Goal: Task Accomplishment & Management: Manage account settings

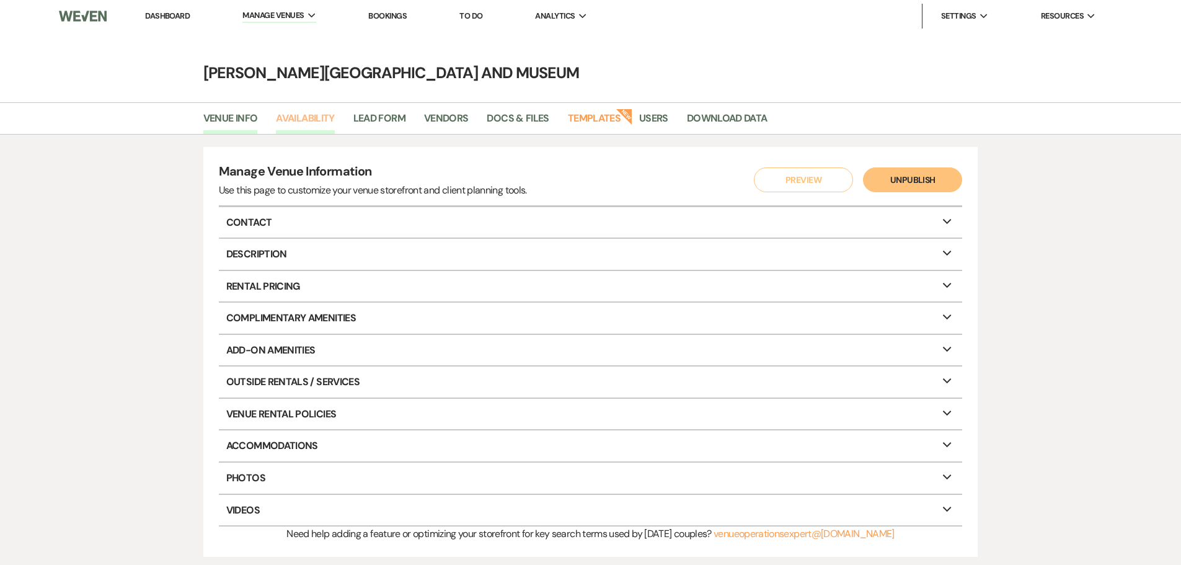
click at [314, 115] on link "Availability" at bounding box center [305, 122] width 58 height 24
select select "3"
select select "2026"
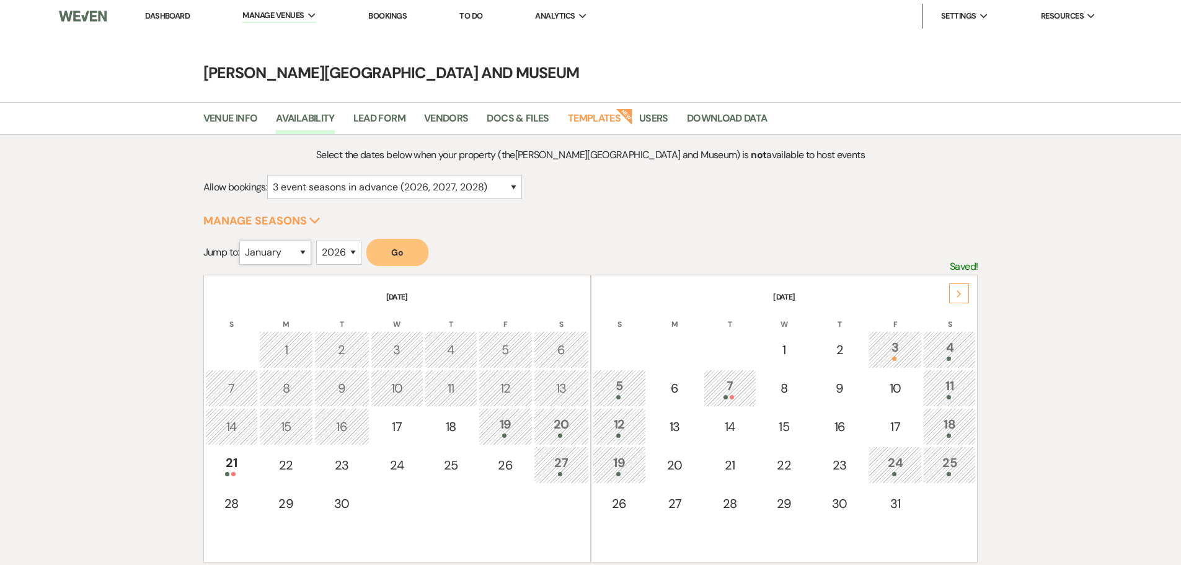
click at [306, 252] on select "January February March April May June July August September October November De…" at bounding box center [275, 253] width 72 height 24
select select "6"
click at [242, 241] on select "January February March April May June July August September October November De…" at bounding box center [275, 253] width 72 height 24
click at [393, 247] on button "Go" at bounding box center [397, 252] width 62 height 27
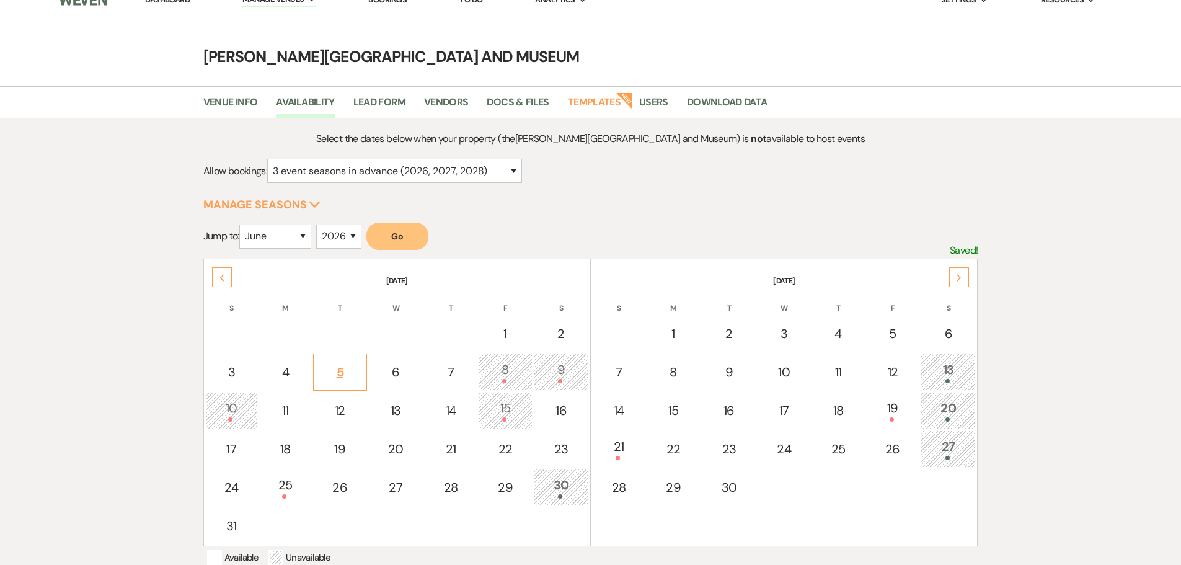
scroll to position [62, 0]
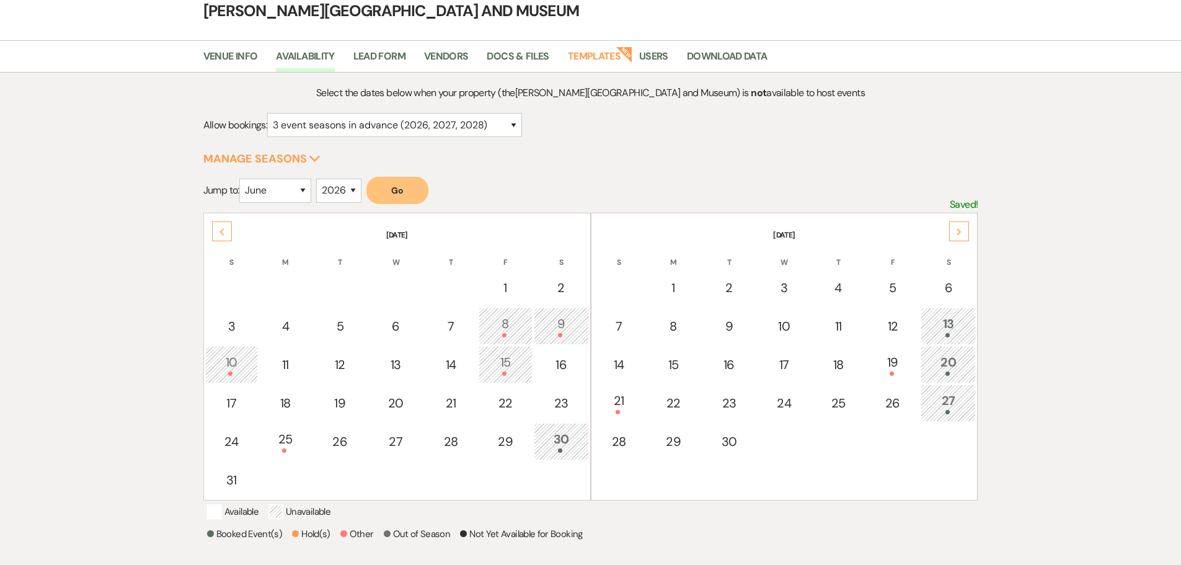
click at [960, 233] on use at bounding box center [959, 231] width 4 height 7
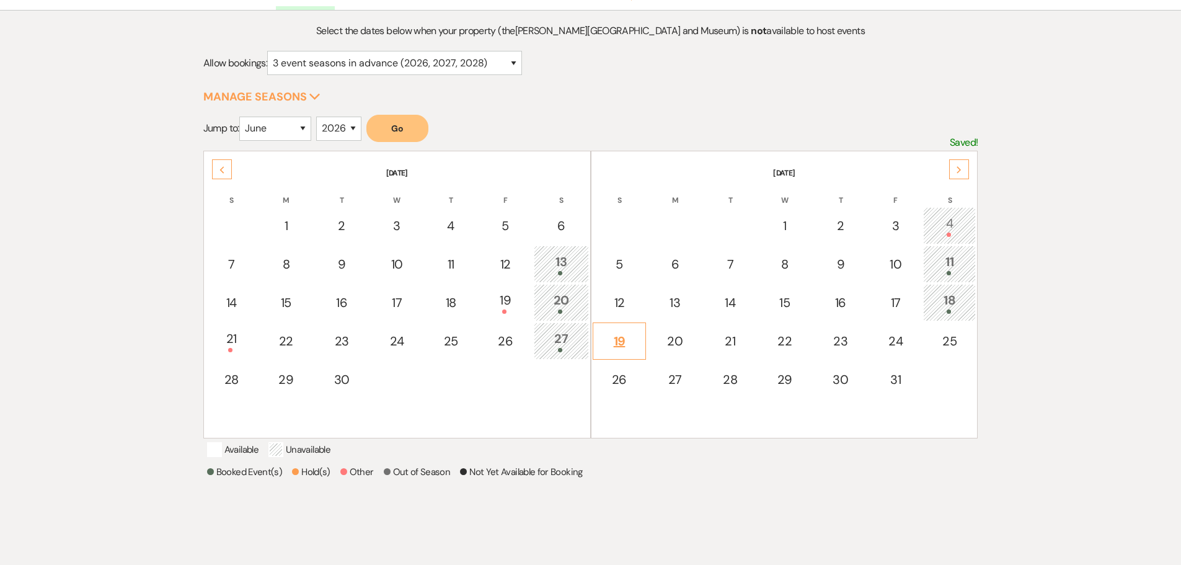
scroll to position [0, 0]
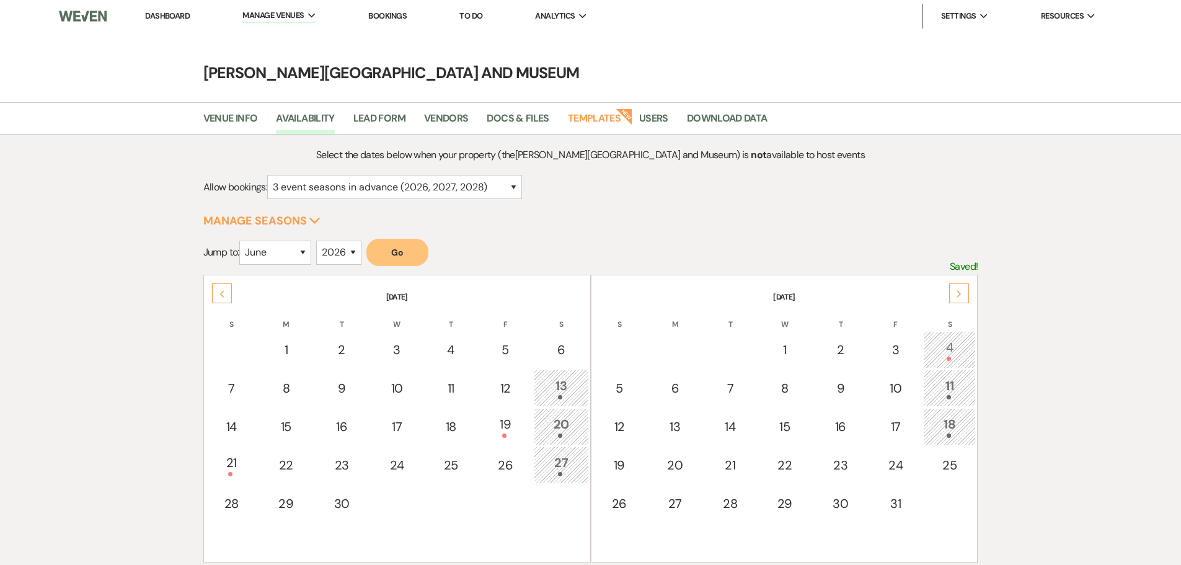
click at [961, 284] on div "Next" at bounding box center [959, 293] width 20 height 20
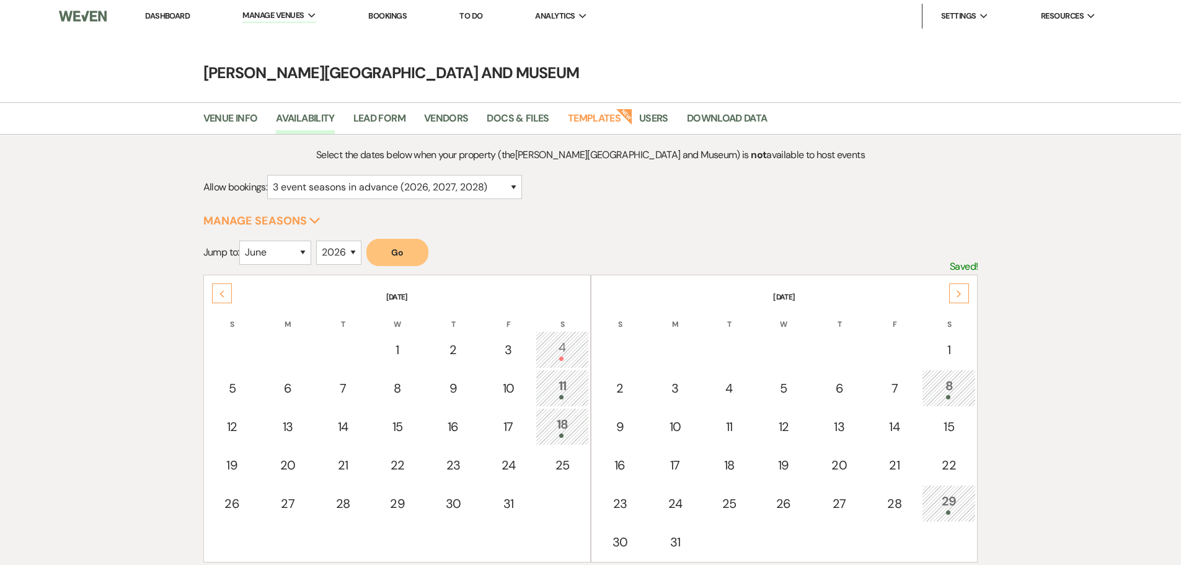
click at [221, 293] on use at bounding box center [222, 293] width 4 height 7
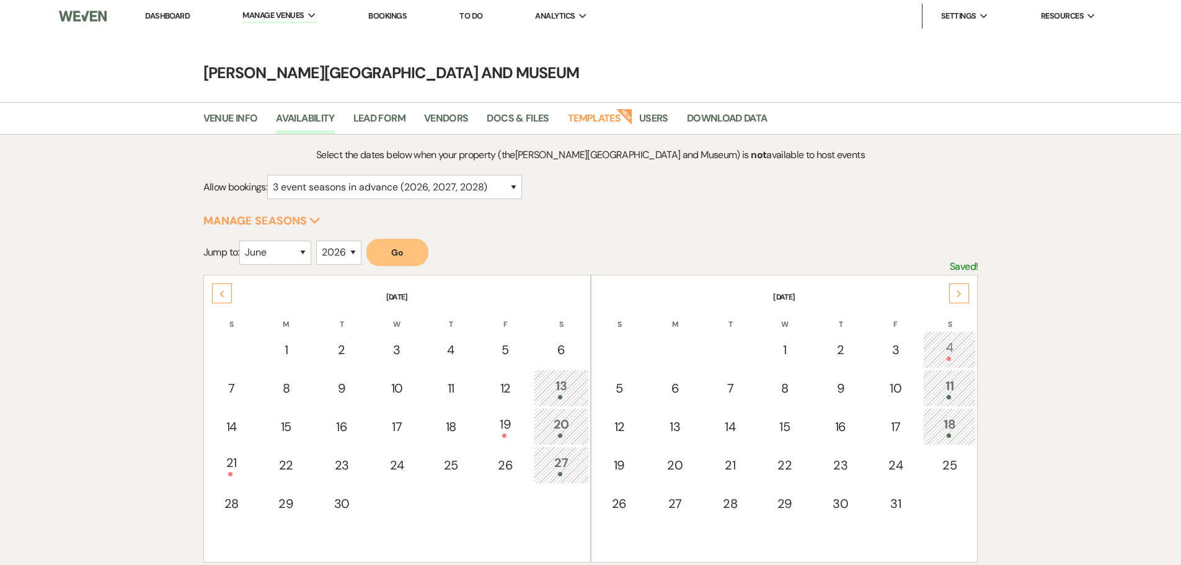
click at [964, 345] on div "4" at bounding box center [949, 349] width 39 height 23
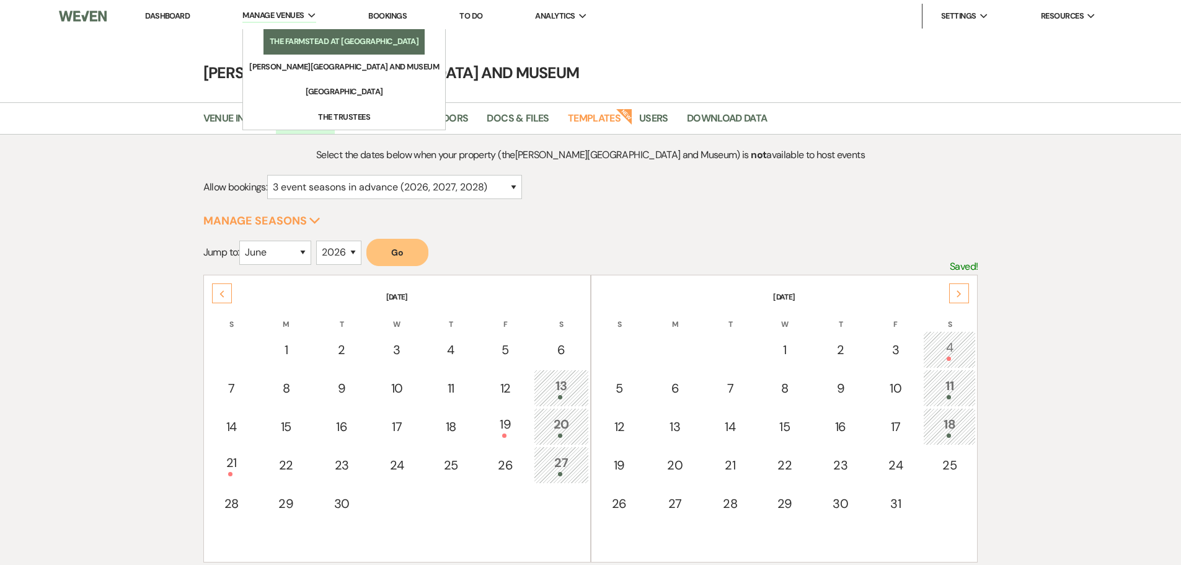
click at [303, 37] on li "The Farmstead at [GEOGRAPHIC_DATA]" at bounding box center [344, 41] width 149 height 12
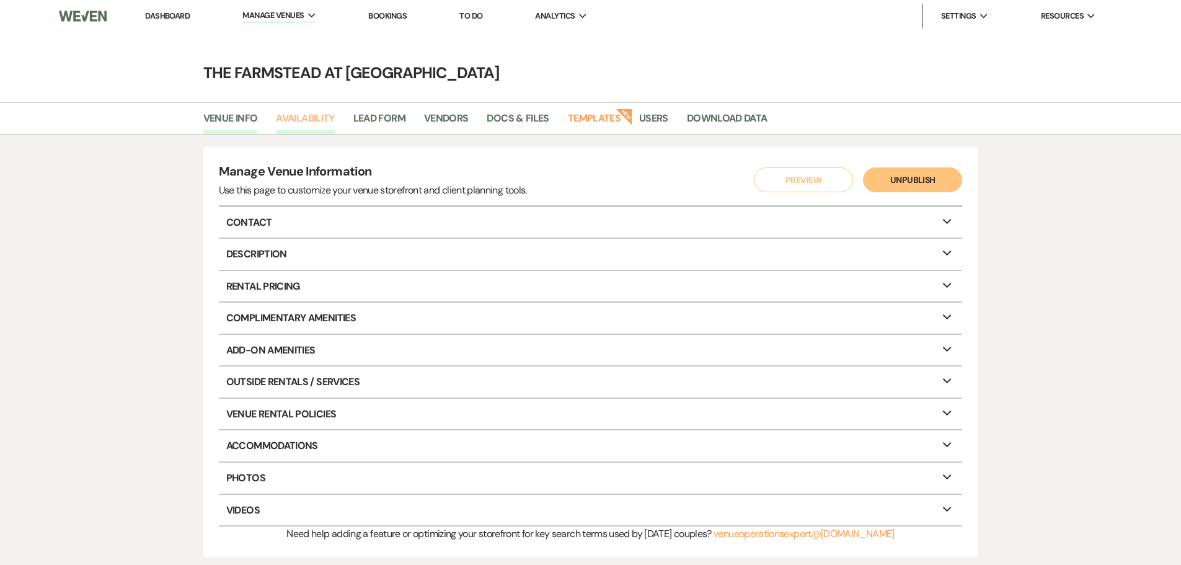
click at [309, 119] on link "Availability" at bounding box center [305, 122] width 58 height 24
select select "2026"
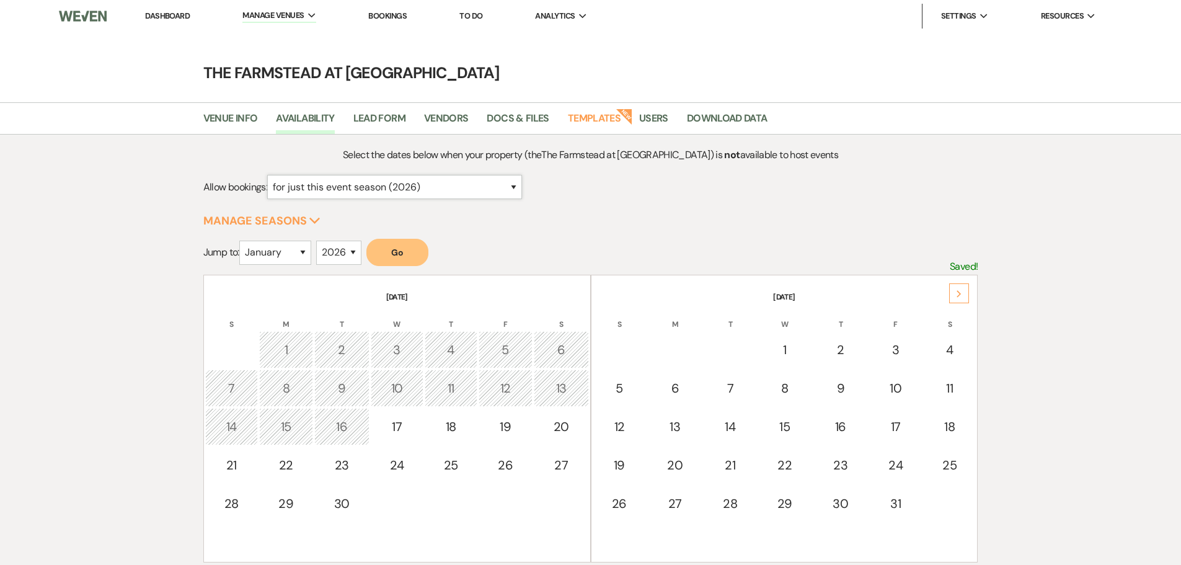
click at [518, 186] on select "for just this event season (2026) for this event season and the next (2026 and …" at bounding box center [394, 187] width 255 height 24
click at [517, 185] on select "for just this event season (2026) for this event season and the next (2026 and …" at bounding box center [394, 187] width 255 height 24
click at [165, 16] on link "Dashboard" at bounding box center [167, 16] width 45 height 11
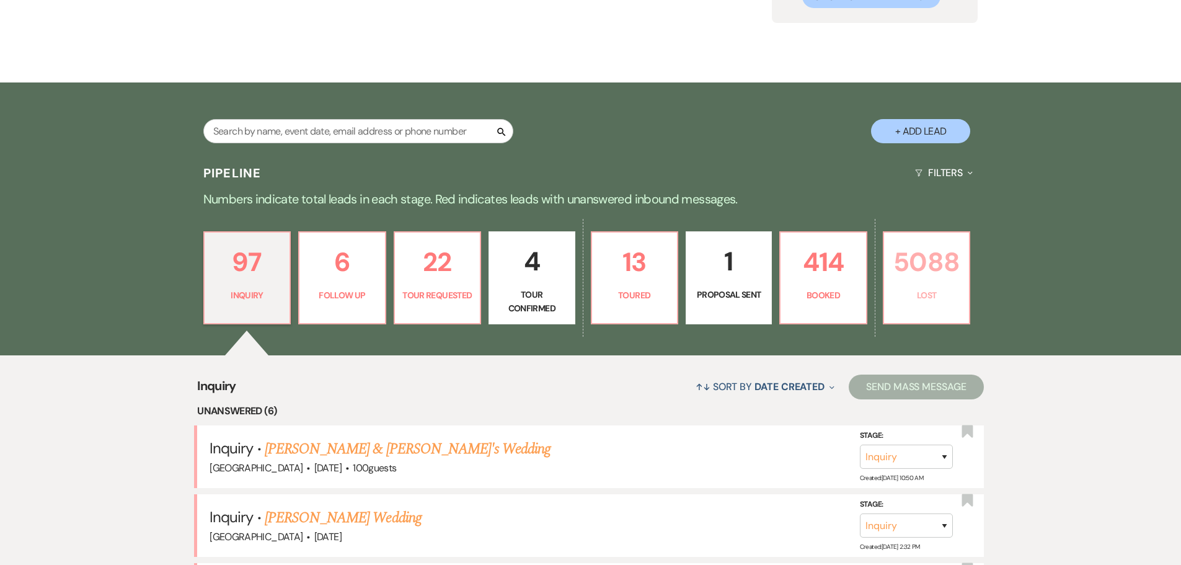
scroll to position [186, 0]
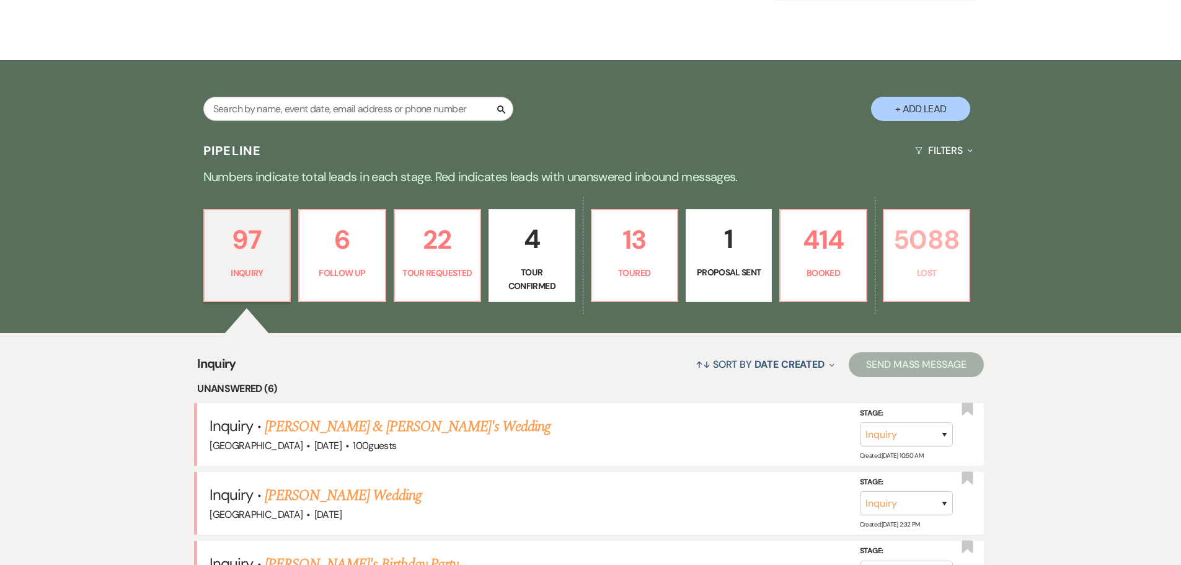
click at [918, 262] on link "5088 Lost" at bounding box center [926, 255] width 87 height 93
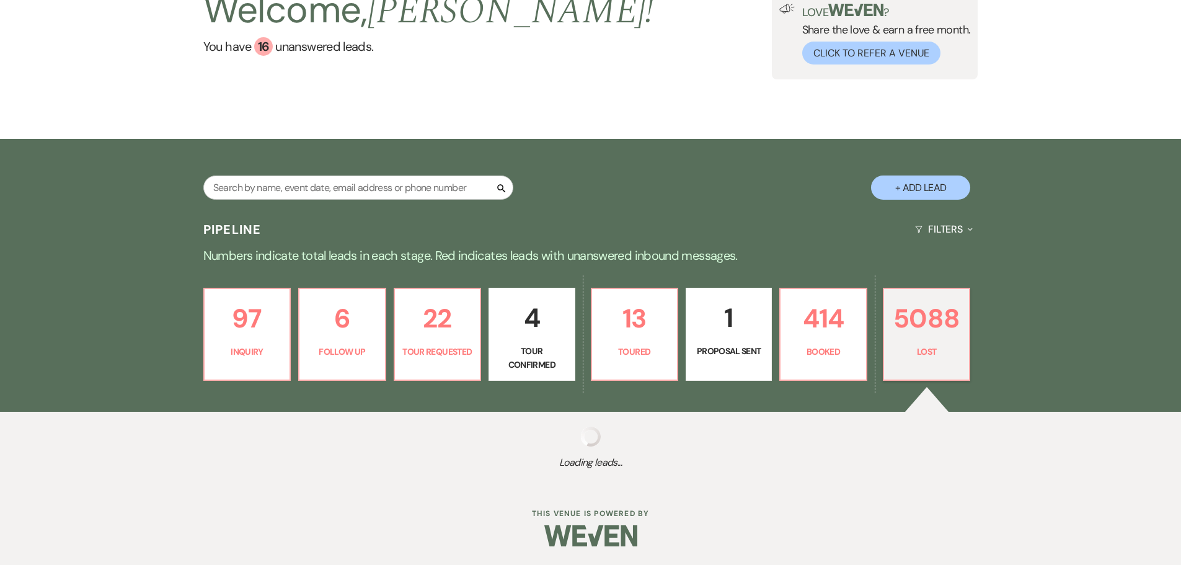
scroll to position [107, 0]
select select "8"
select select "5"
select select "8"
select select "10"
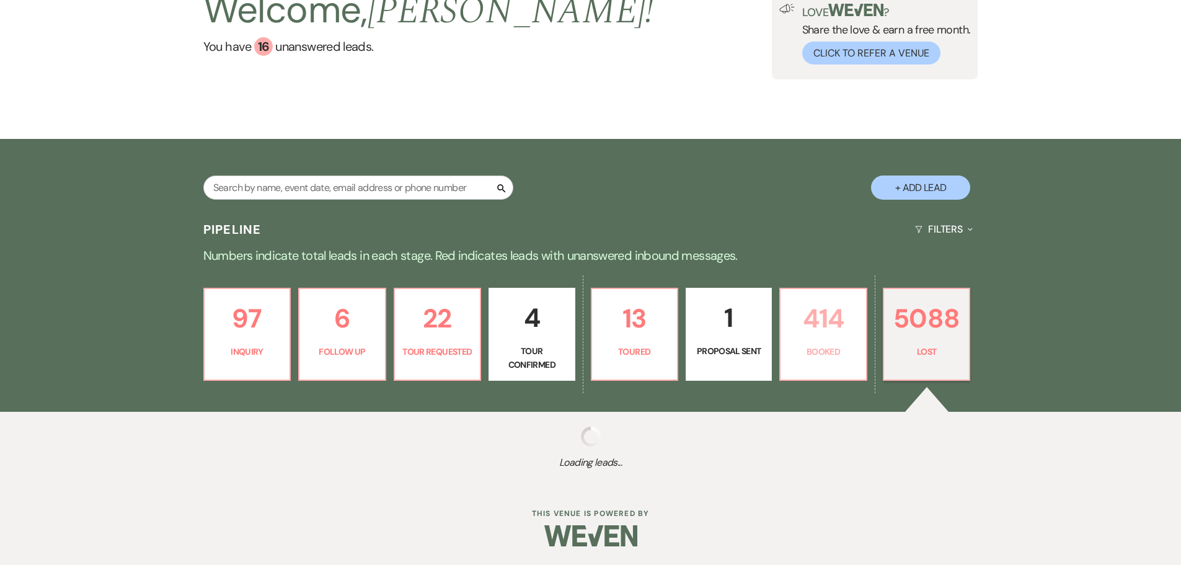
select select "8"
select select "10"
select select "8"
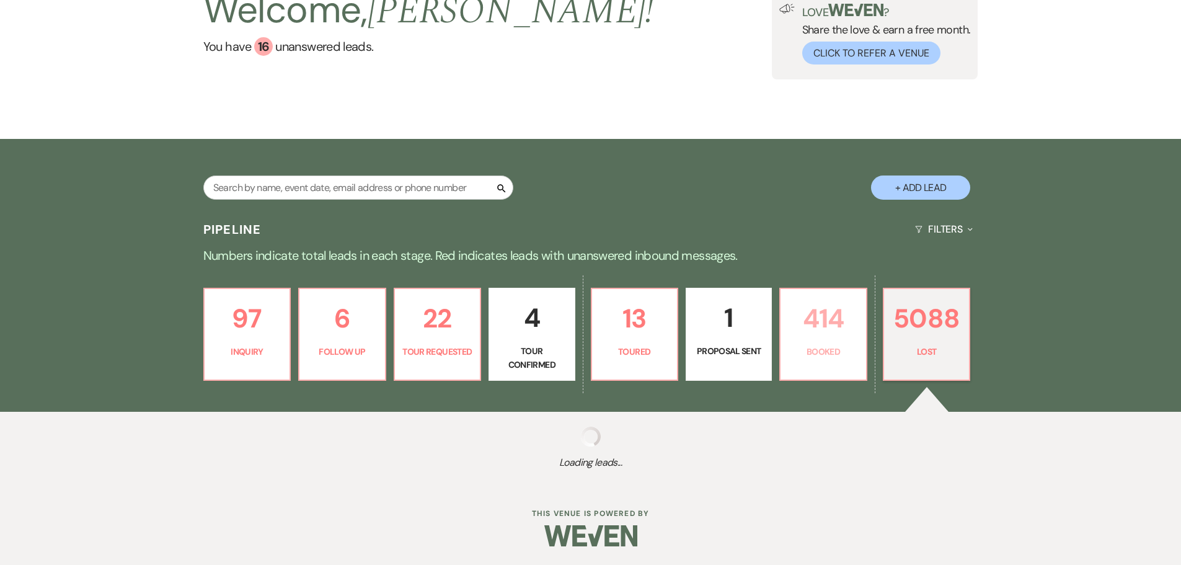
select select "10"
select select "8"
select select "10"
select select "8"
select select "10"
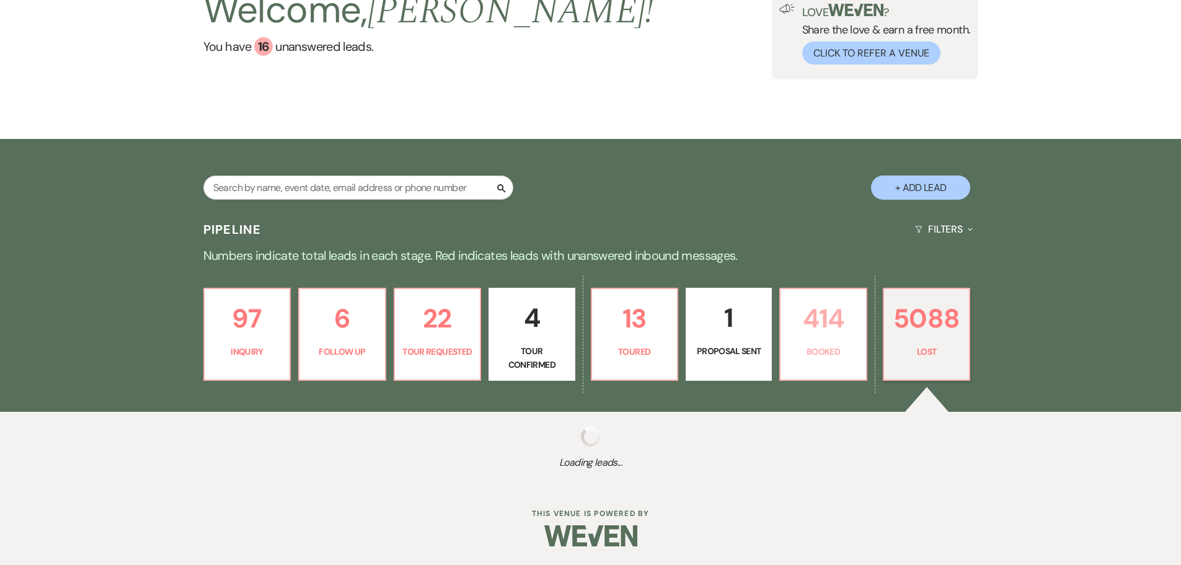
select select "8"
select select "10"
select select "8"
select select "10"
select select "8"
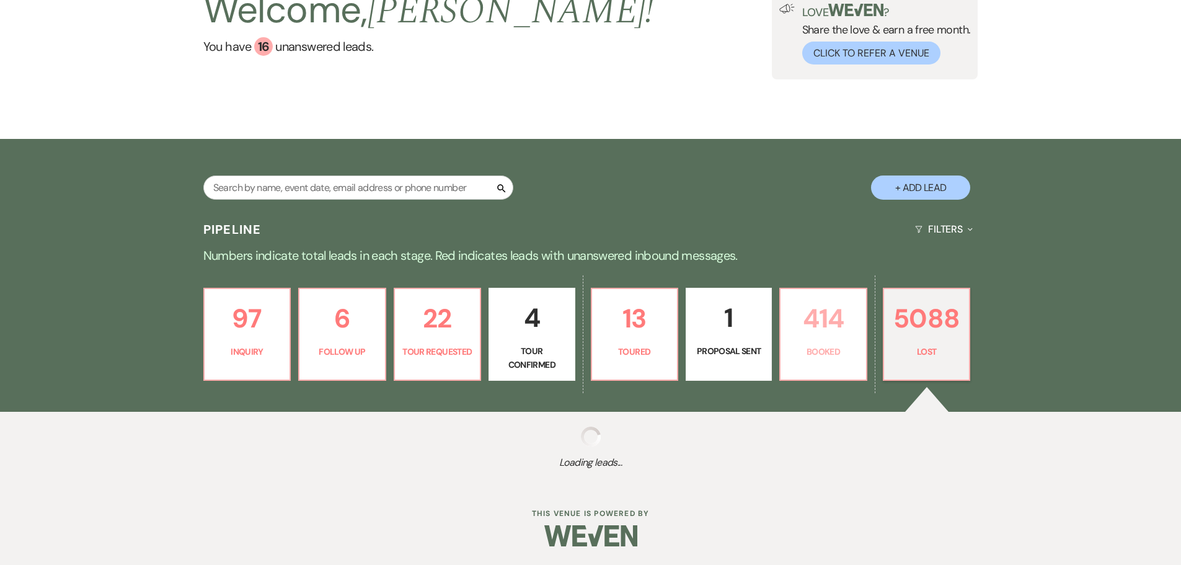
select select "6"
select select "8"
select select "10"
select select "8"
select select "1"
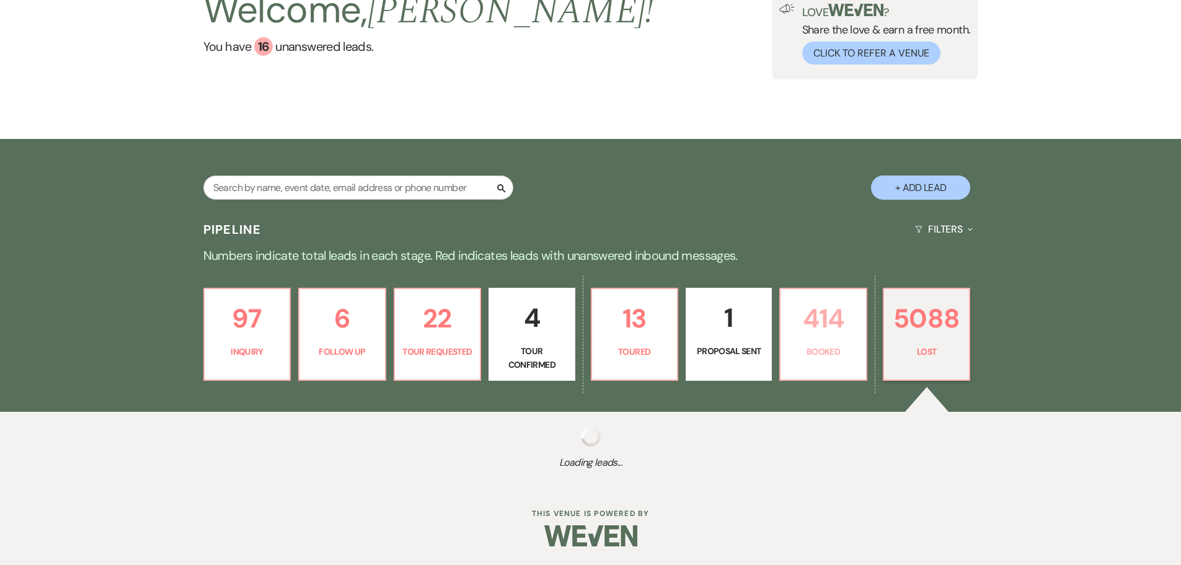
select select "8"
select select "10"
select select "8"
select select "1"
select select "8"
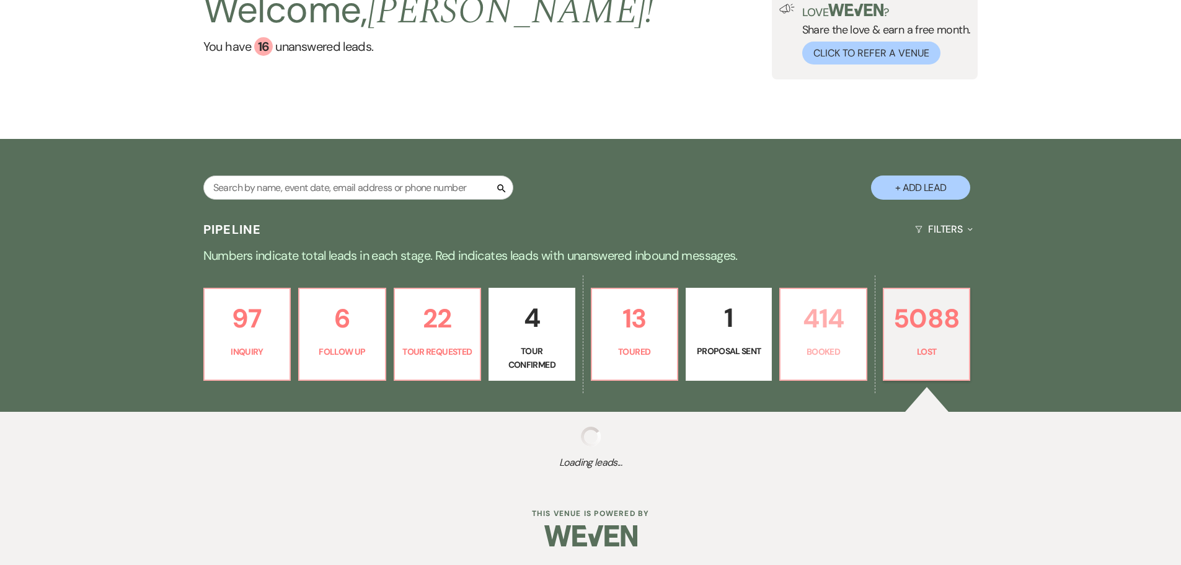
select select "10"
select select "8"
select select "1"
select select "8"
select select "10"
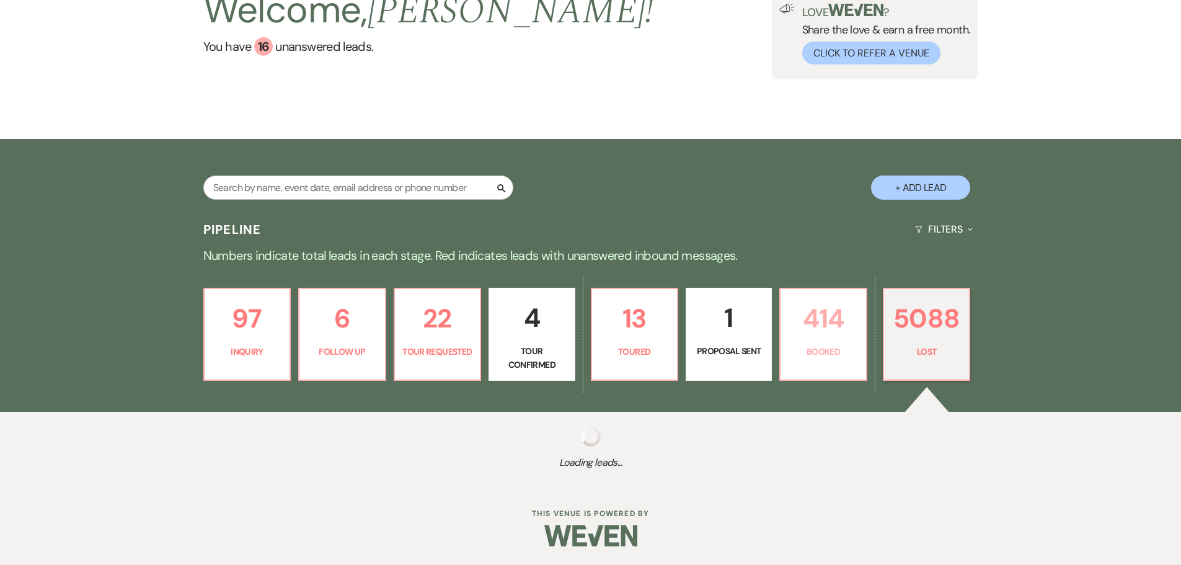
select select "8"
select select "10"
select select "8"
select select "5"
select select "8"
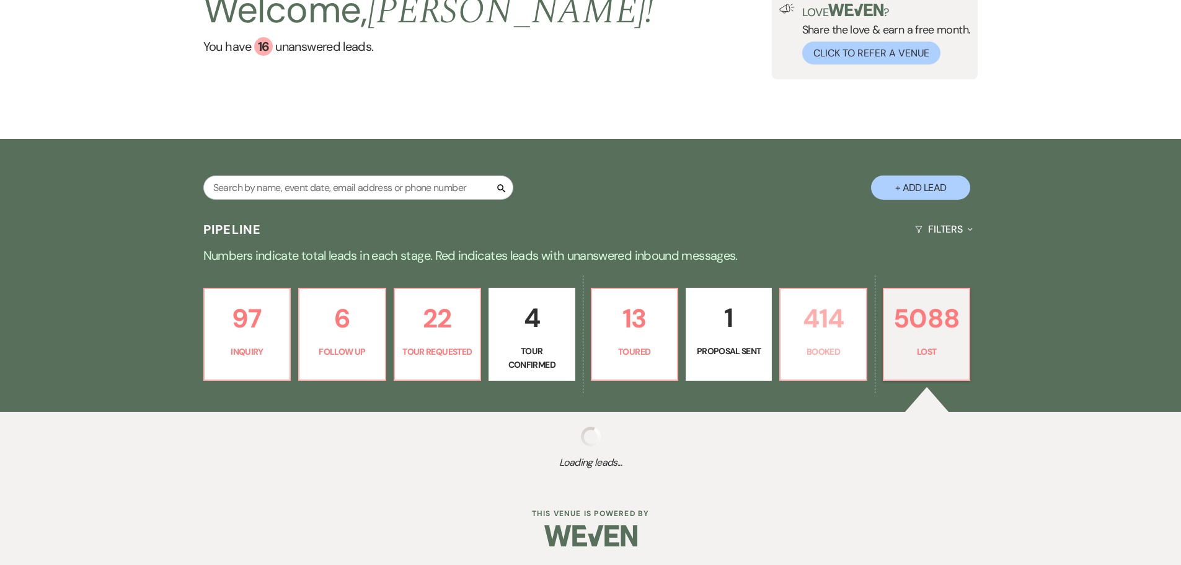
select select "10"
select select "8"
select select "1"
select select "8"
select select "10"
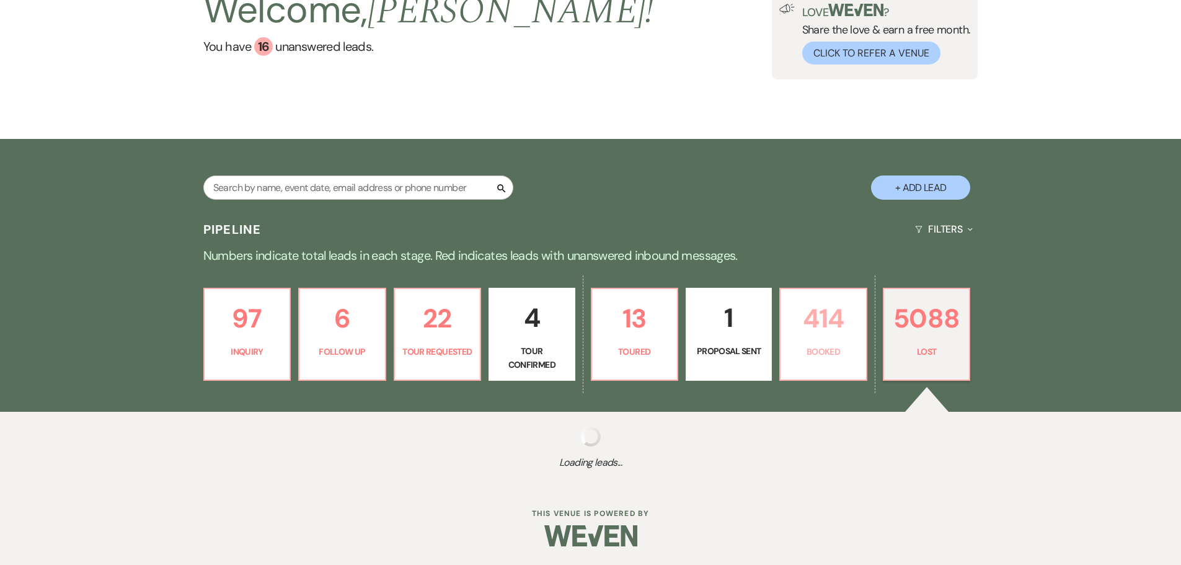
select select "8"
select select "6"
select select "8"
select select "10"
select select "8"
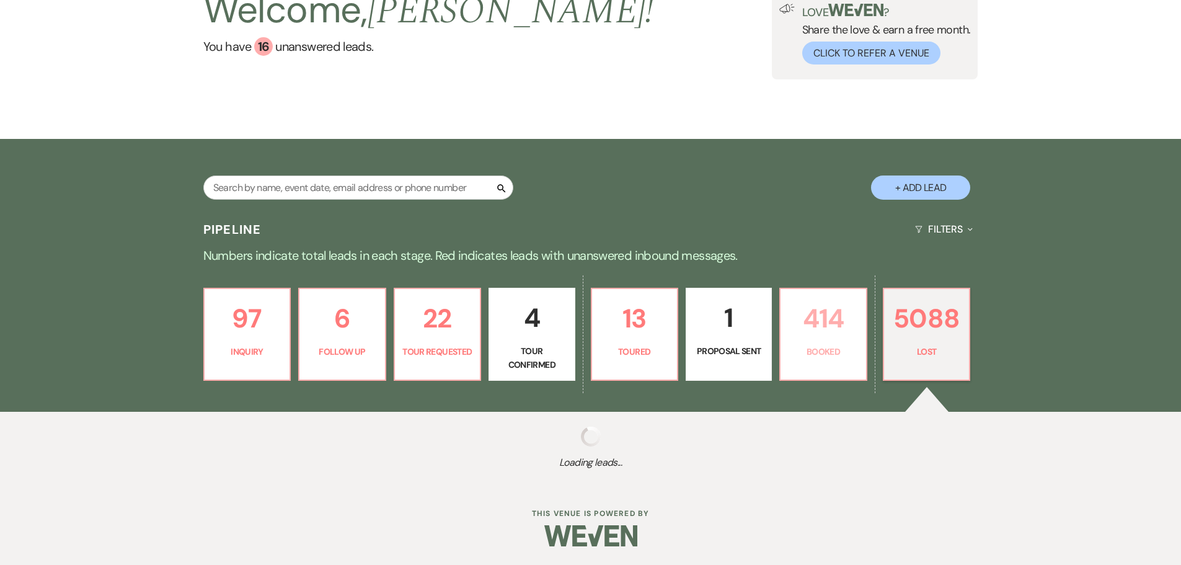
select select "10"
select select "8"
select select "1"
select select "8"
select select "1"
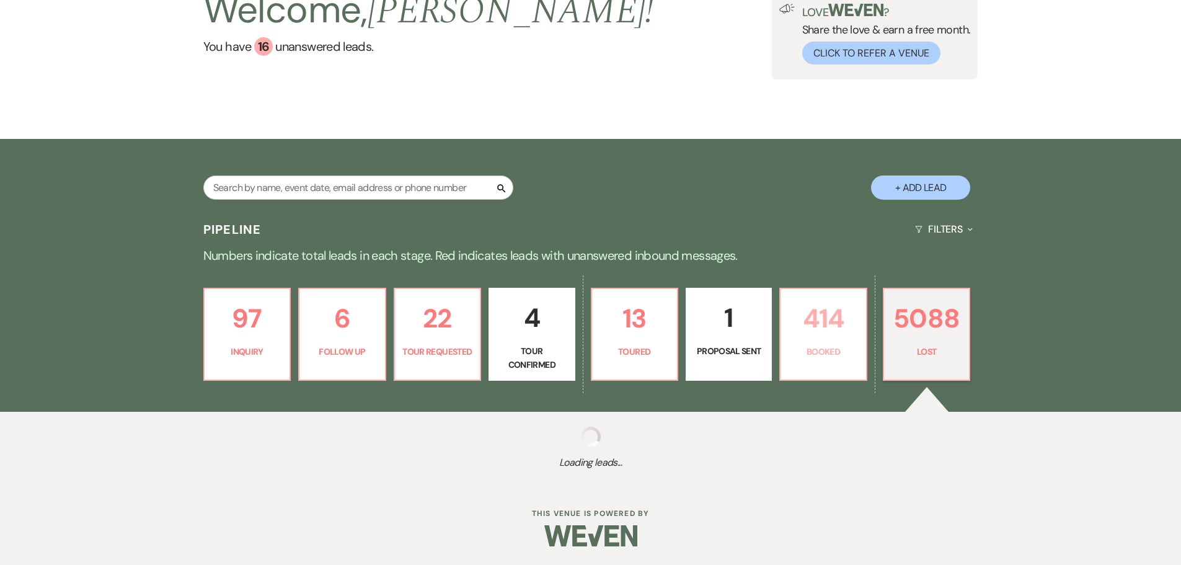
select select "8"
select select "1"
select select "8"
select select "1"
select select "8"
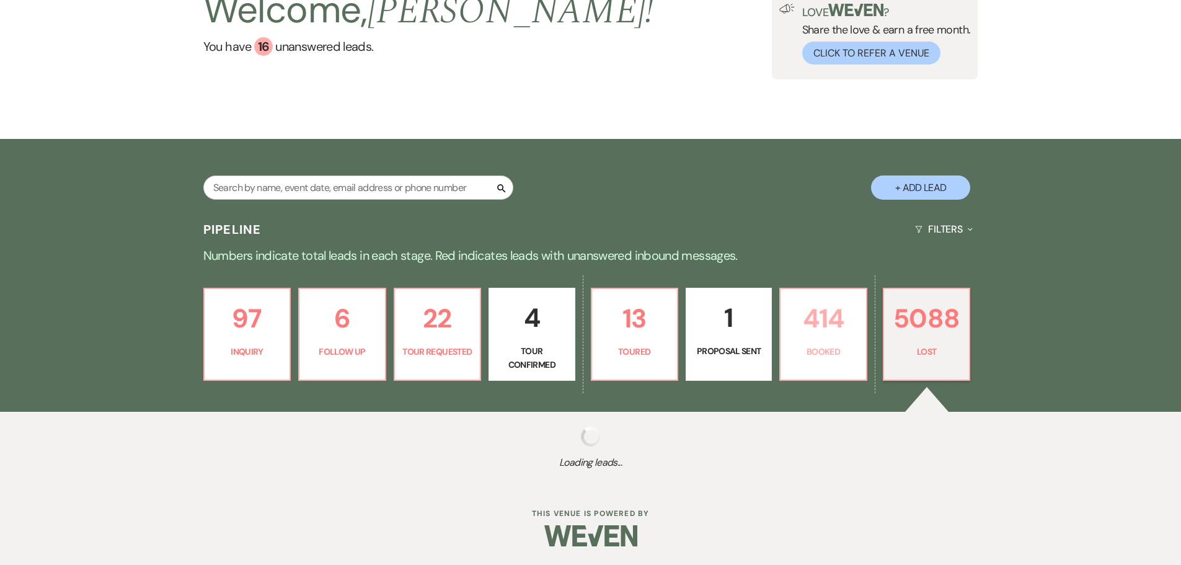
select select "10"
select select "8"
select select "10"
select select "8"
select select "1"
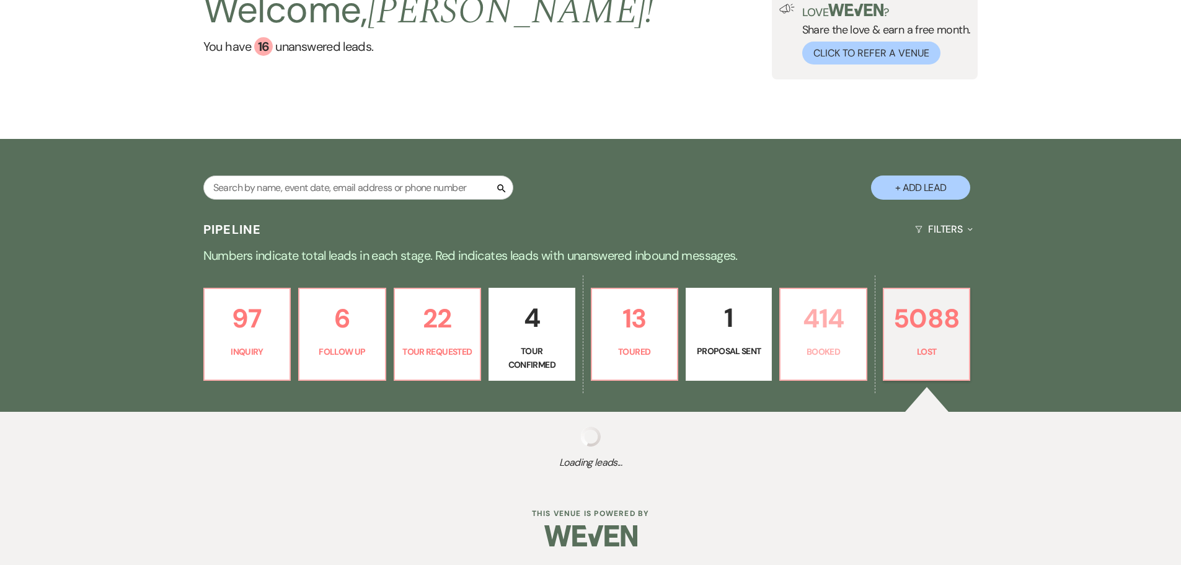
select select "8"
select select "1"
select select "8"
select select "1"
select select "8"
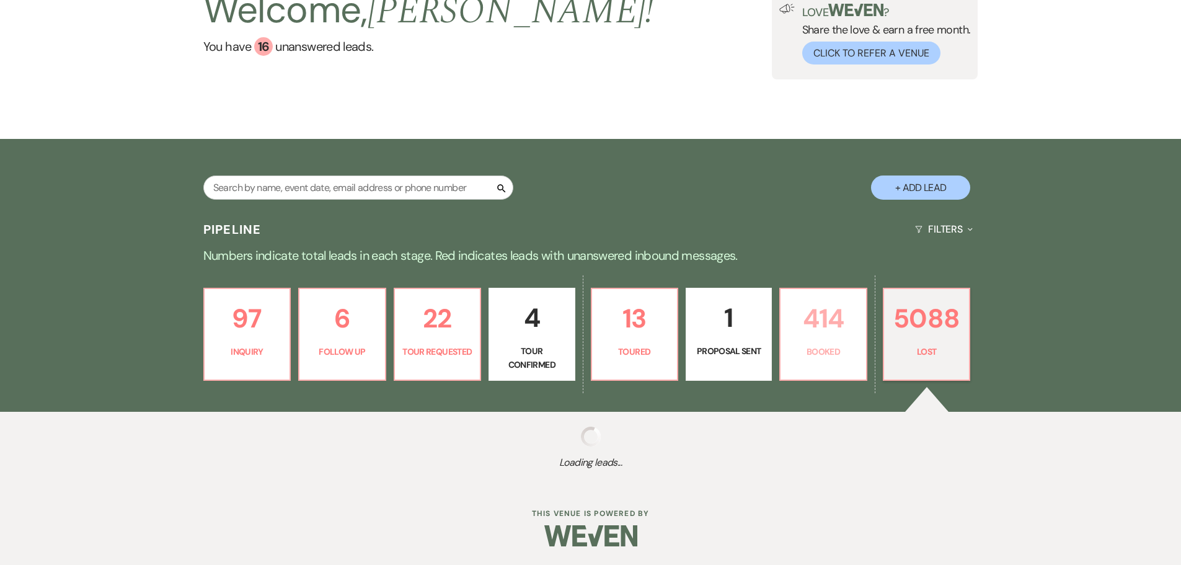
select select "10"
select select "8"
select select "10"
select select "8"
select select "5"
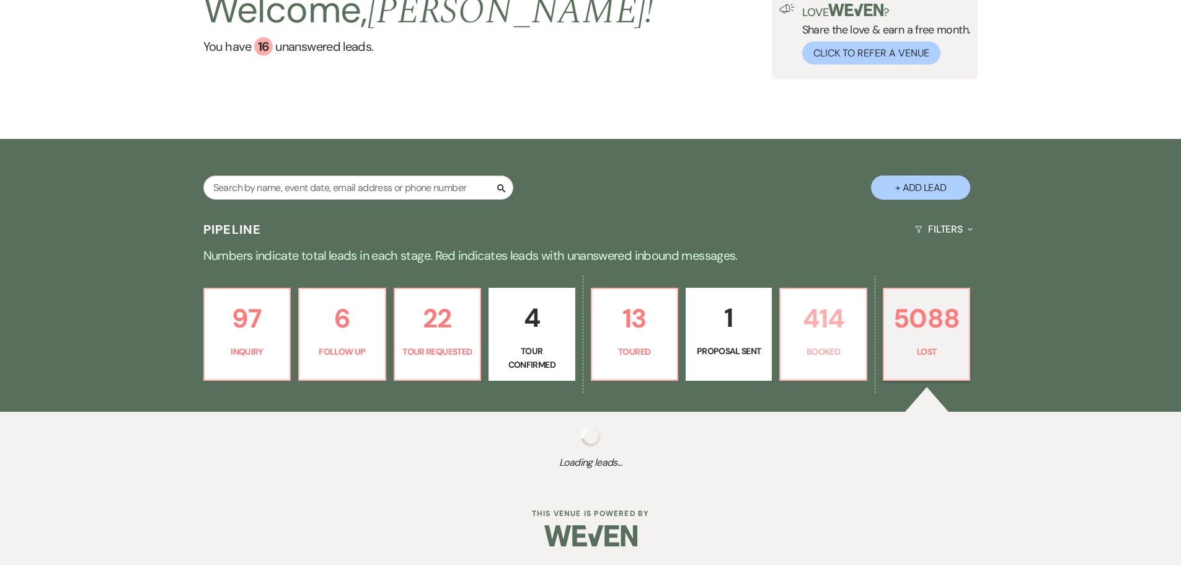
select select "8"
select select "5"
select select "8"
select select "10"
select select "8"
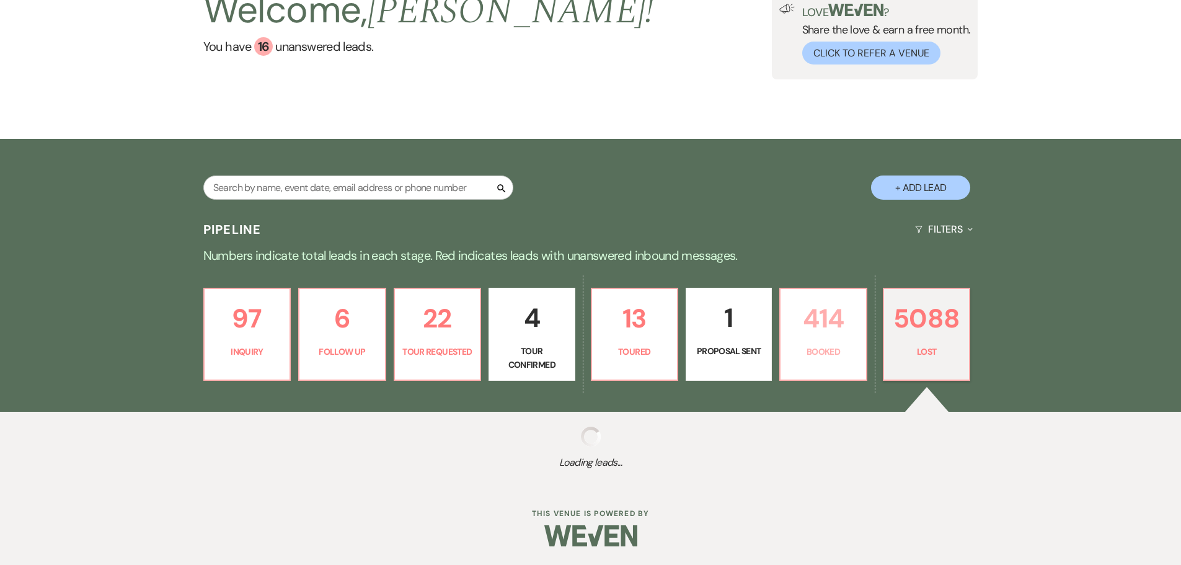
select select "10"
select select "8"
select select "1"
select select "8"
select select "10"
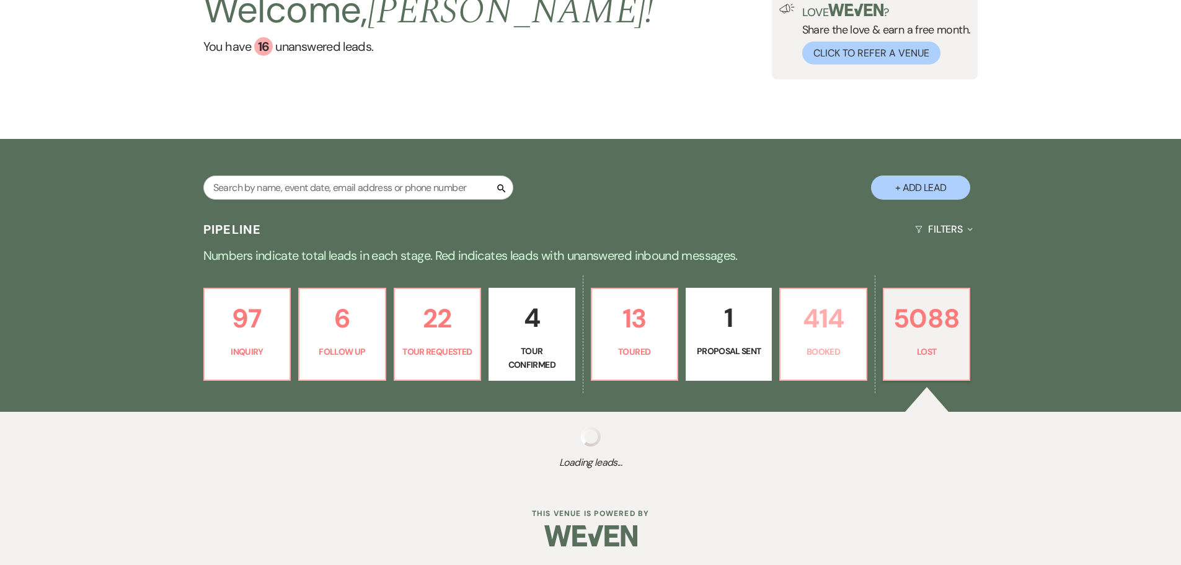
select select "8"
select select "1"
select select "8"
select select "5"
select select "8"
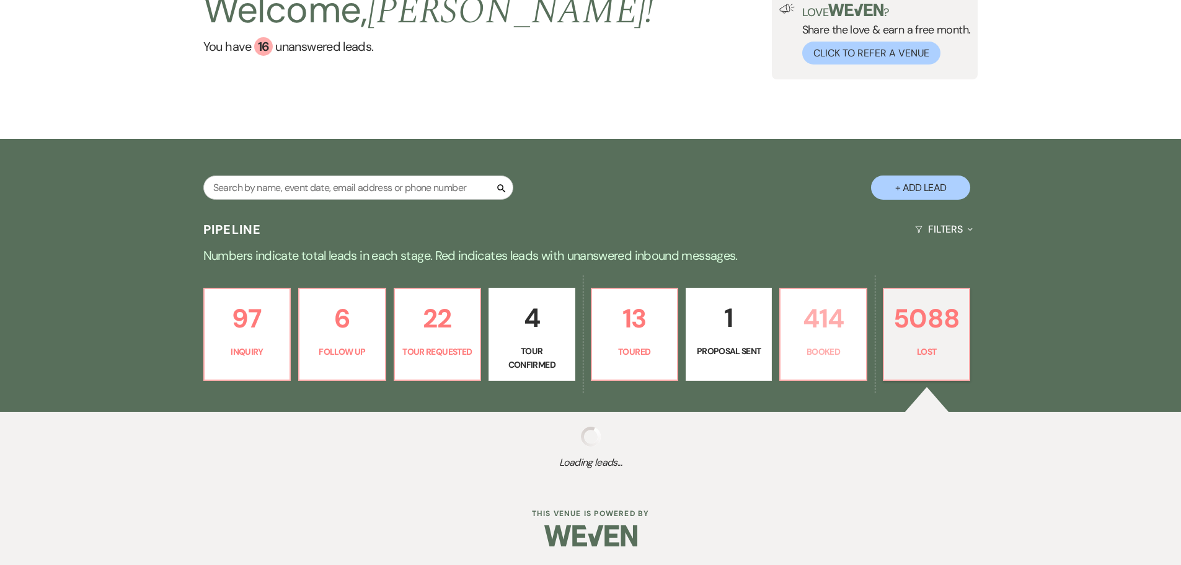
select select "10"
select select "8"
select select "10"
select select "8"
select select "7"
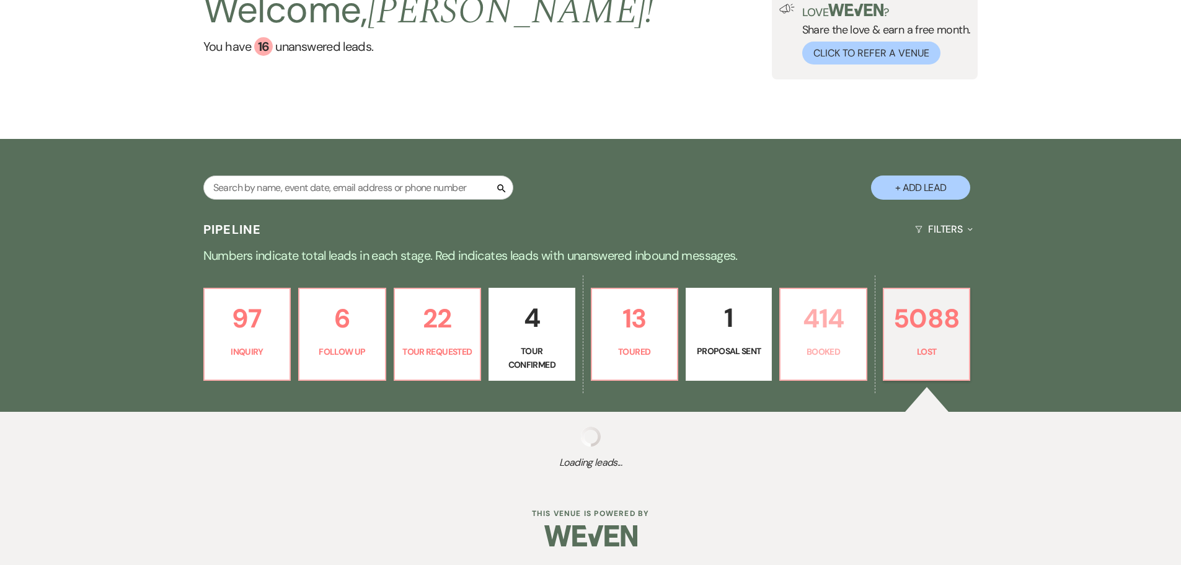
select select "8"
select select "10"
select select "8"
select select "5"
select select "8"
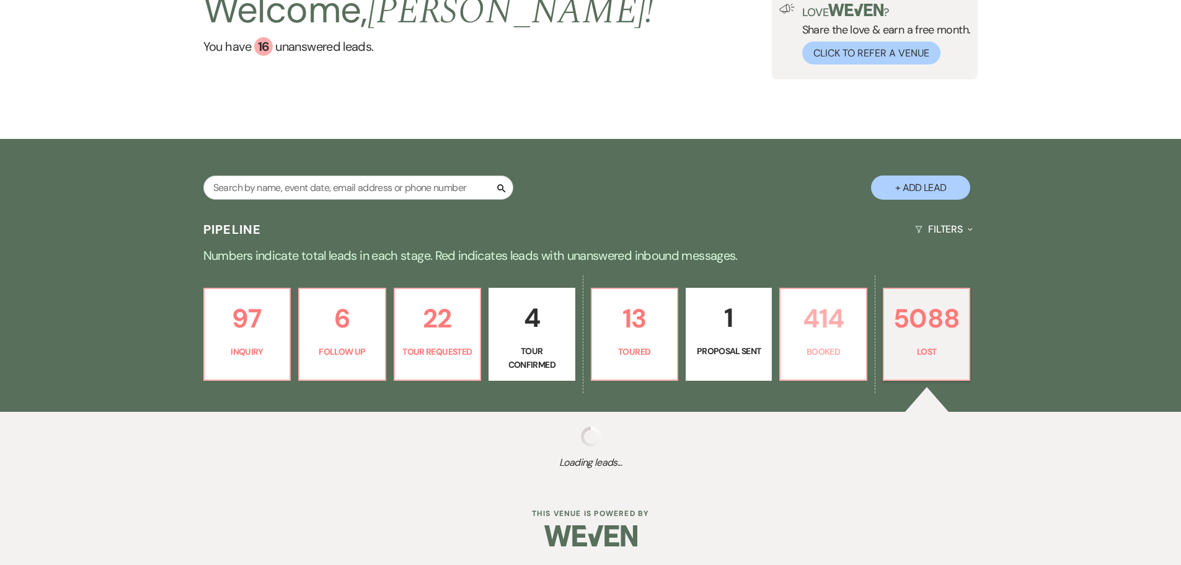
select select "10"
select select "8"
select select "5"
select select "8"
select select "5"
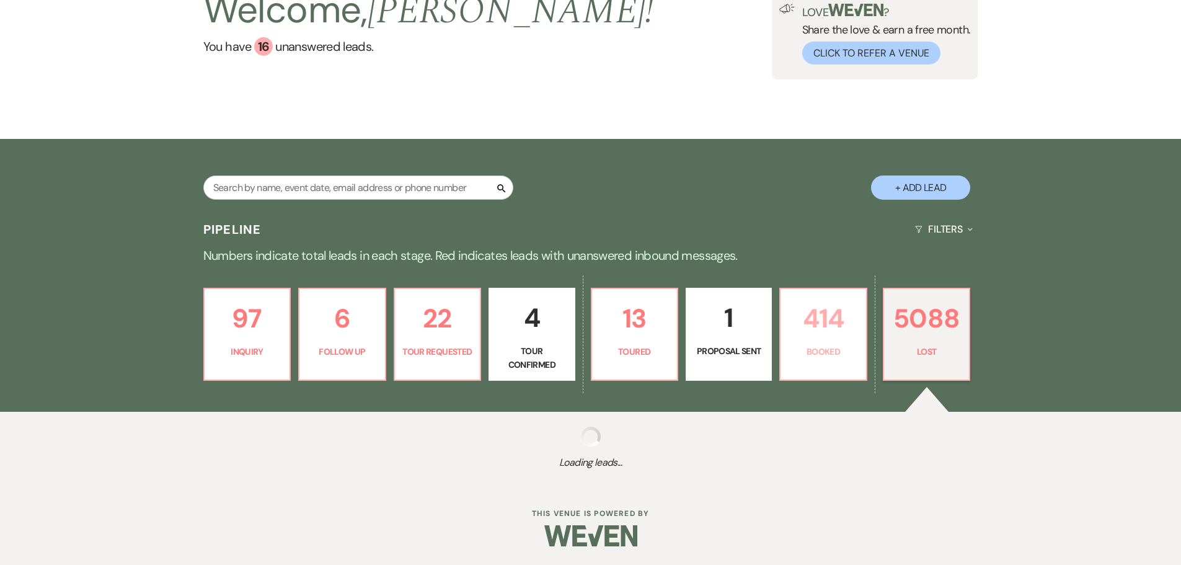
select select "8"
select select "10"
select select "8"
select select "10"
select select "8"
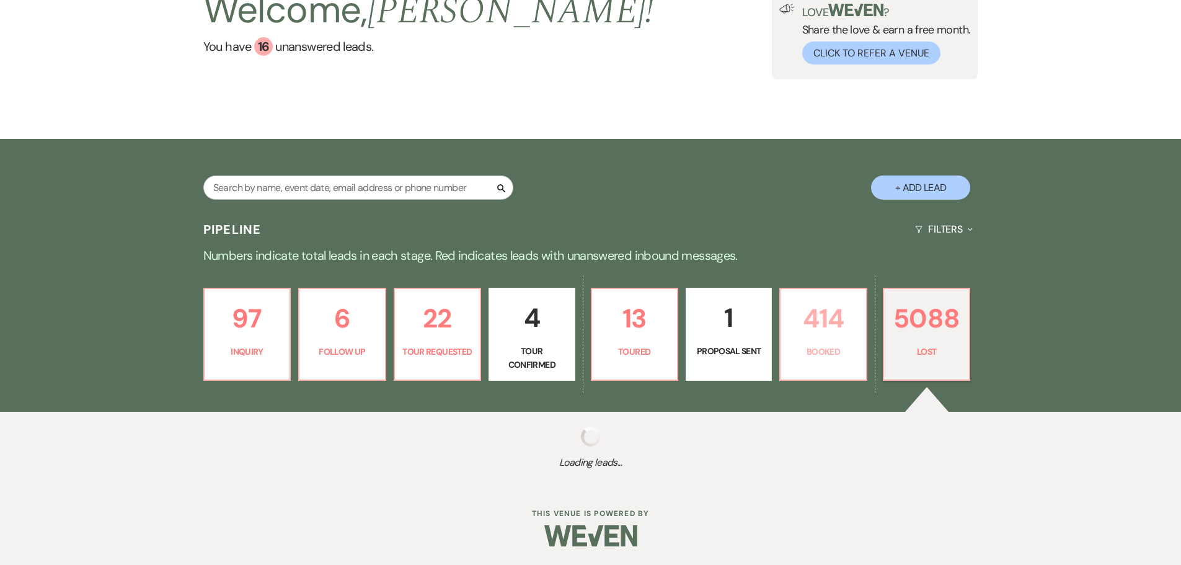
select select "5"
select select "8"
select select "10"
select select "8"
select select "10"
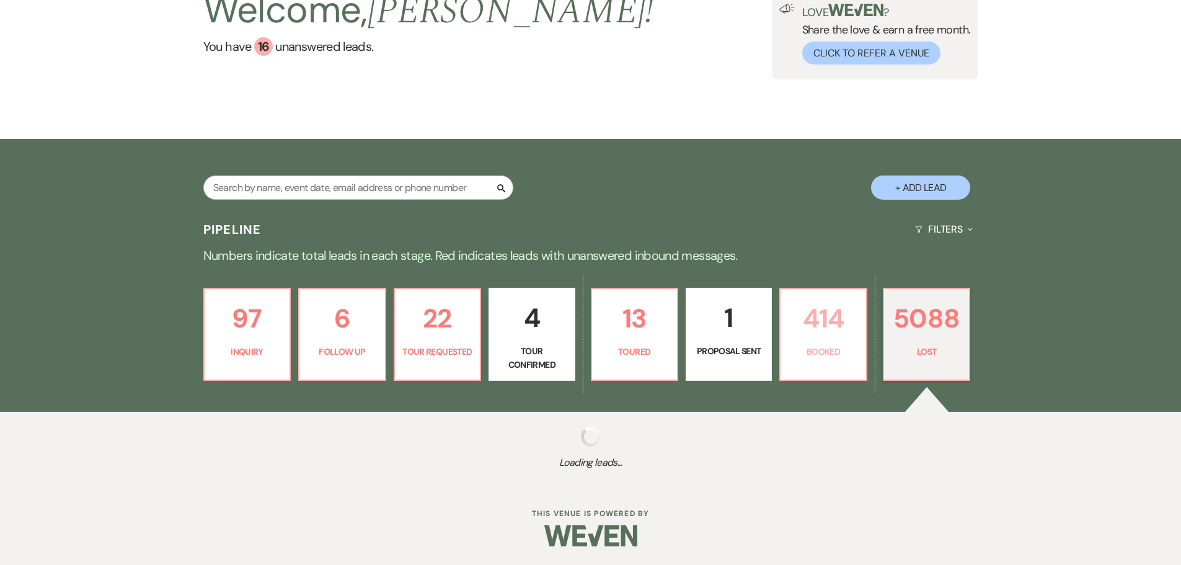
select select "8"
select select "10"
select select "8"
select select "10"
select select "8"
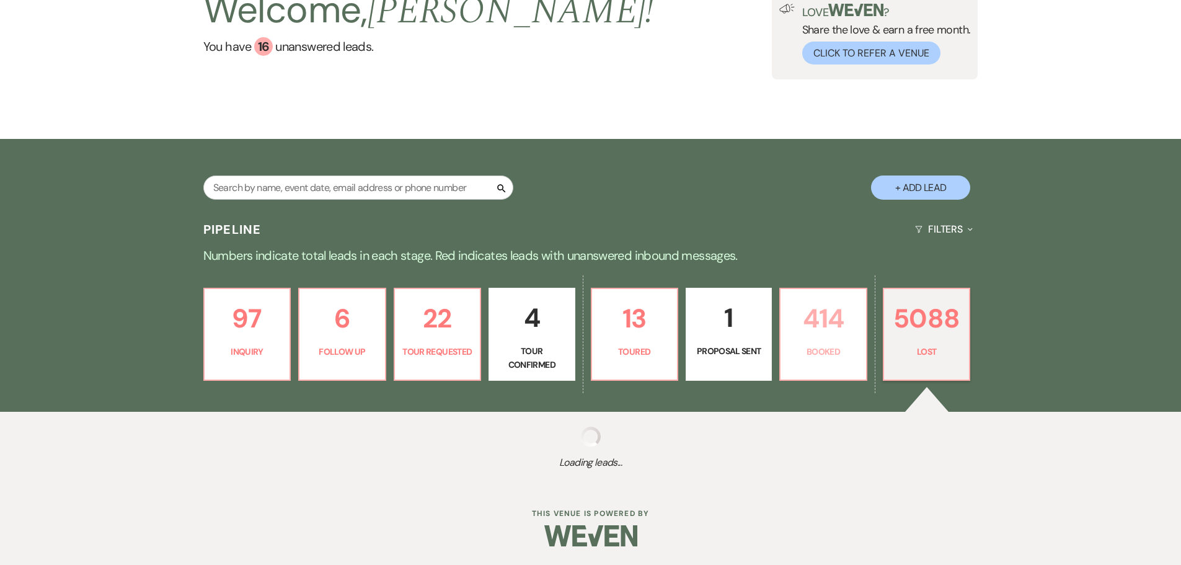
select select "5"
select select "8"
select select "5"
select select "8"
select select "5"
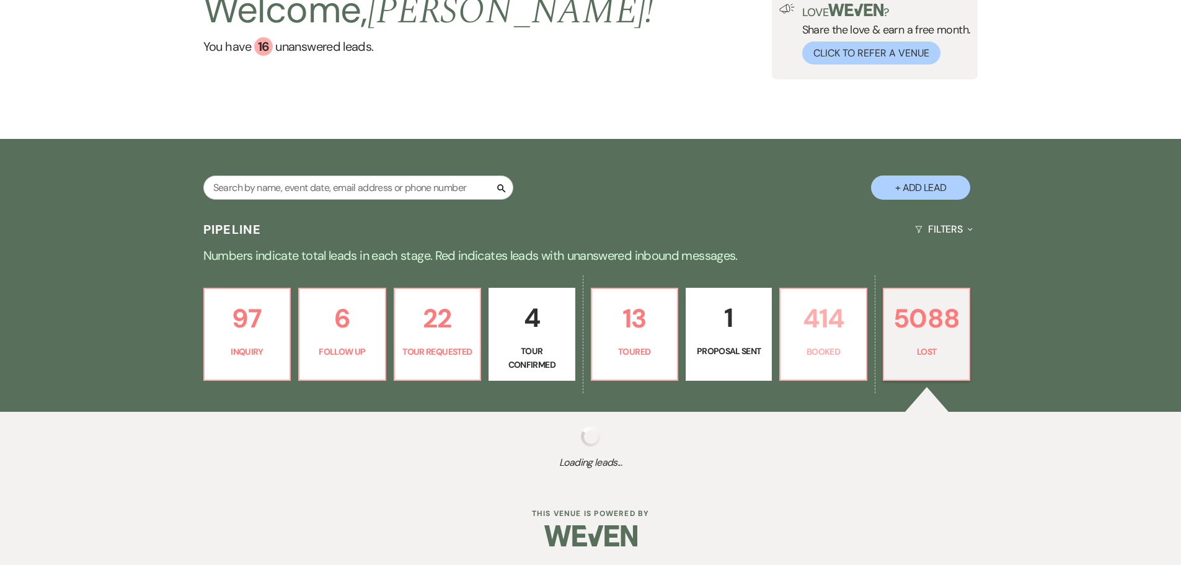
select select "8"
select select "10"
select select "8"
select select "5"
select select "8"
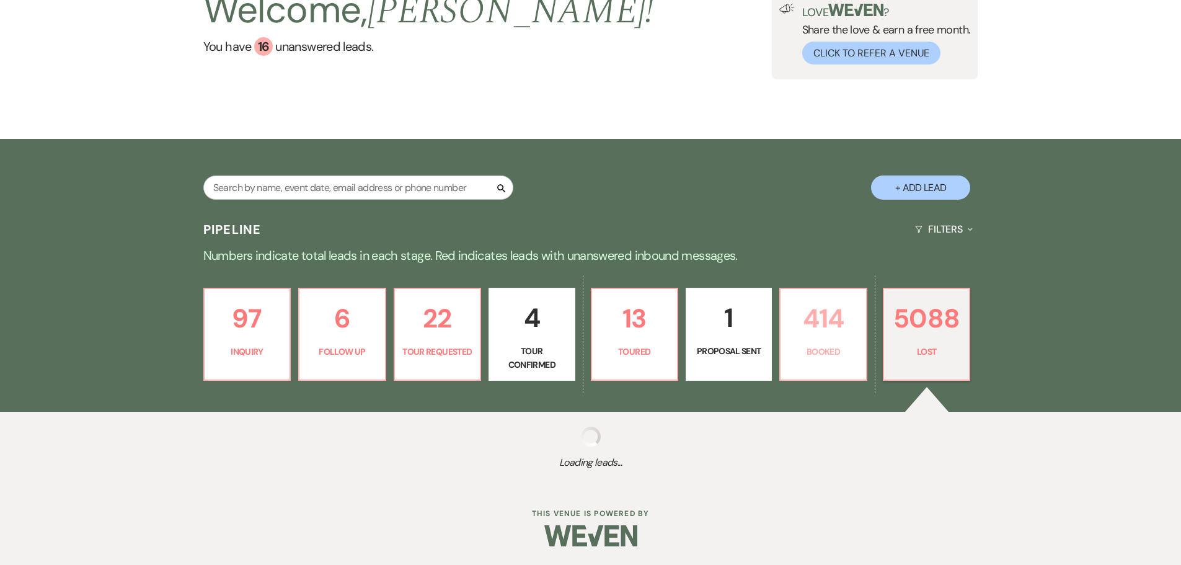
select select "1"
select select "8"
select select "5"
select select "8"
select select "1"
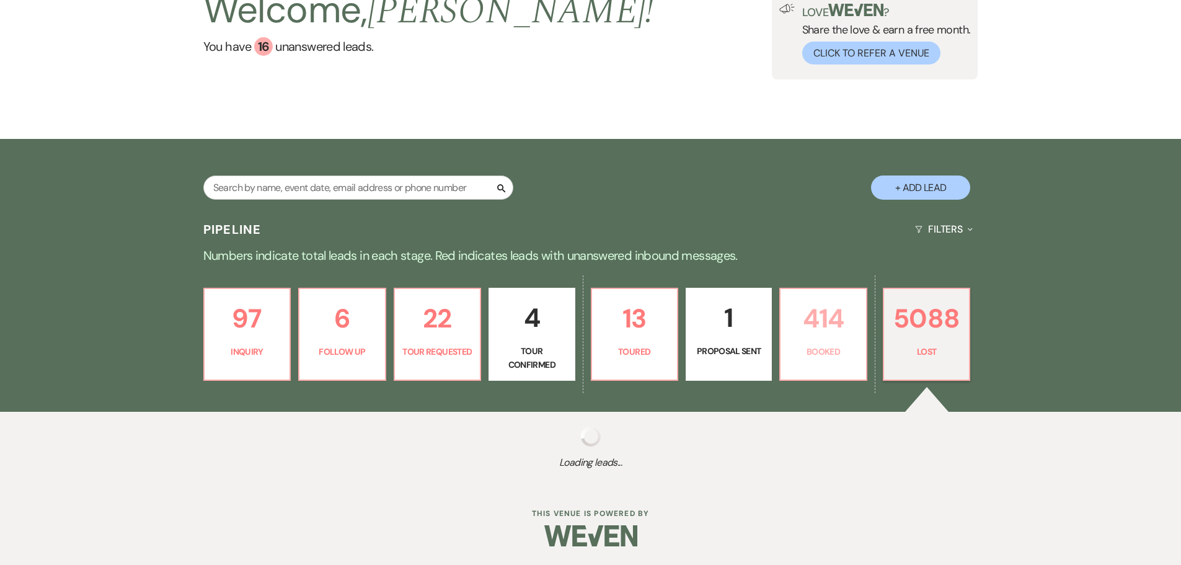
select select "8"
select select "10"
select select "8"
select select "1"
select select "8"
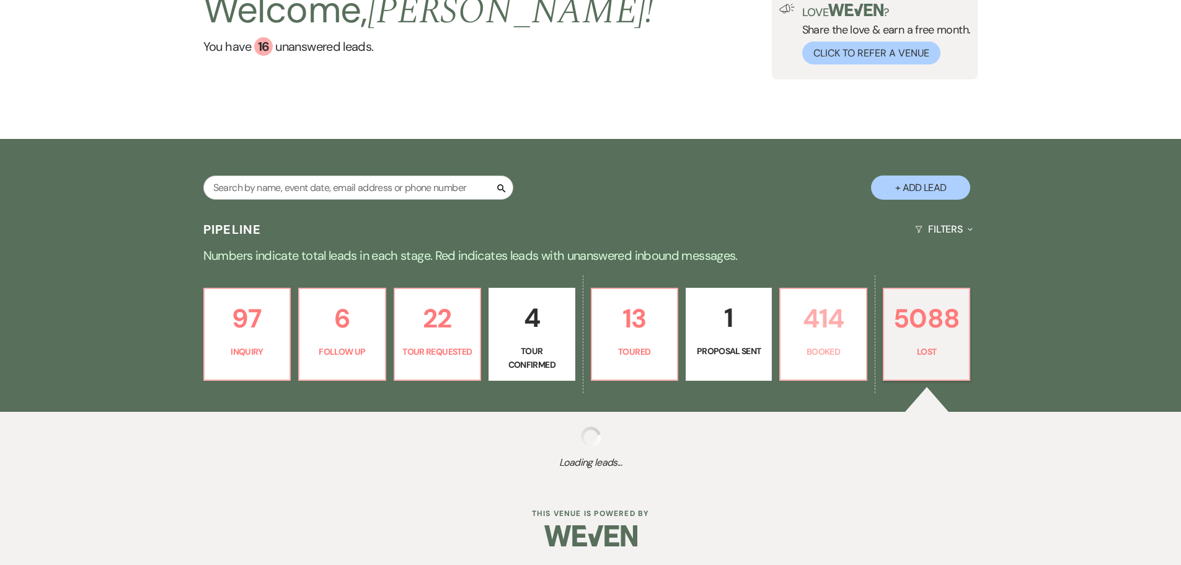
select select "1"
select select "8"
select select "6"
select select "8"
select select "10"
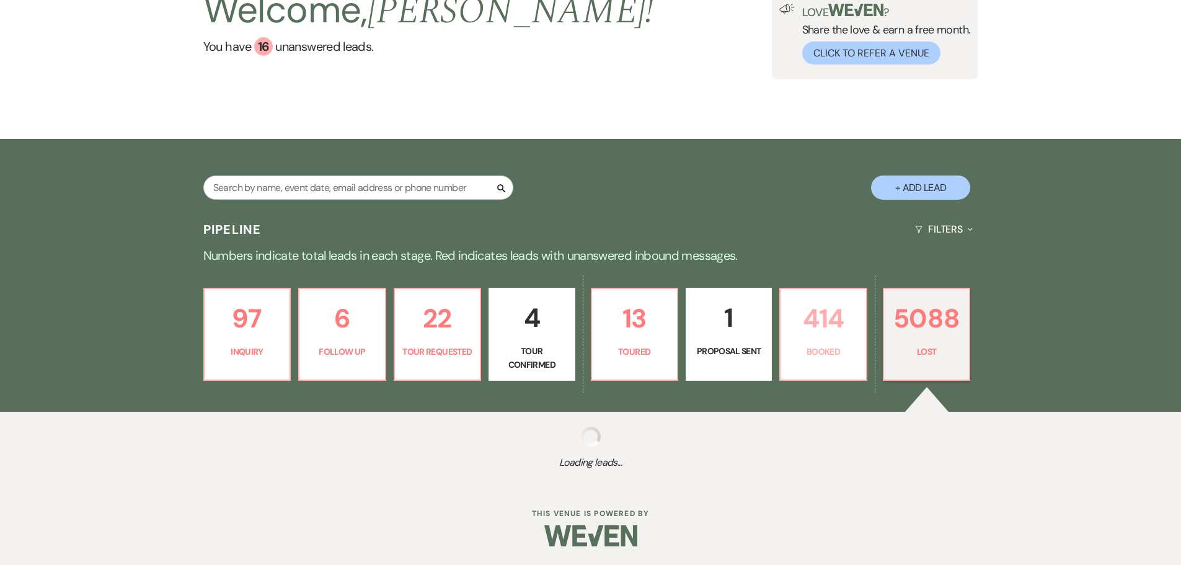
select select "8"
select select "5"
select select "8"
select select "1"
select select "8"
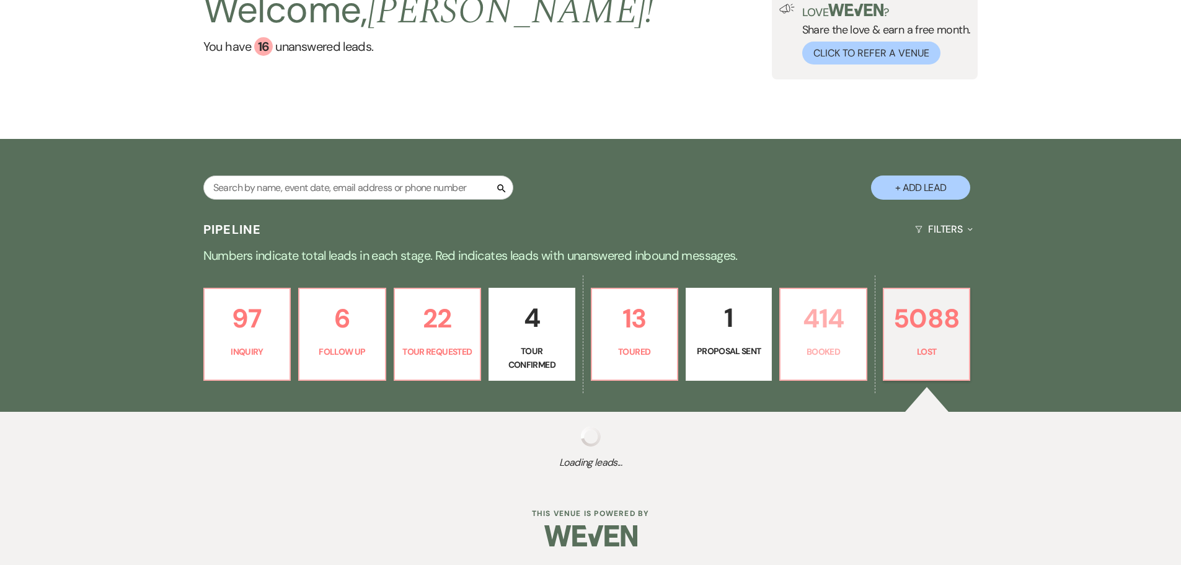
select select "1"
select select "8"
select select "5"
select select "8"
select select "10"
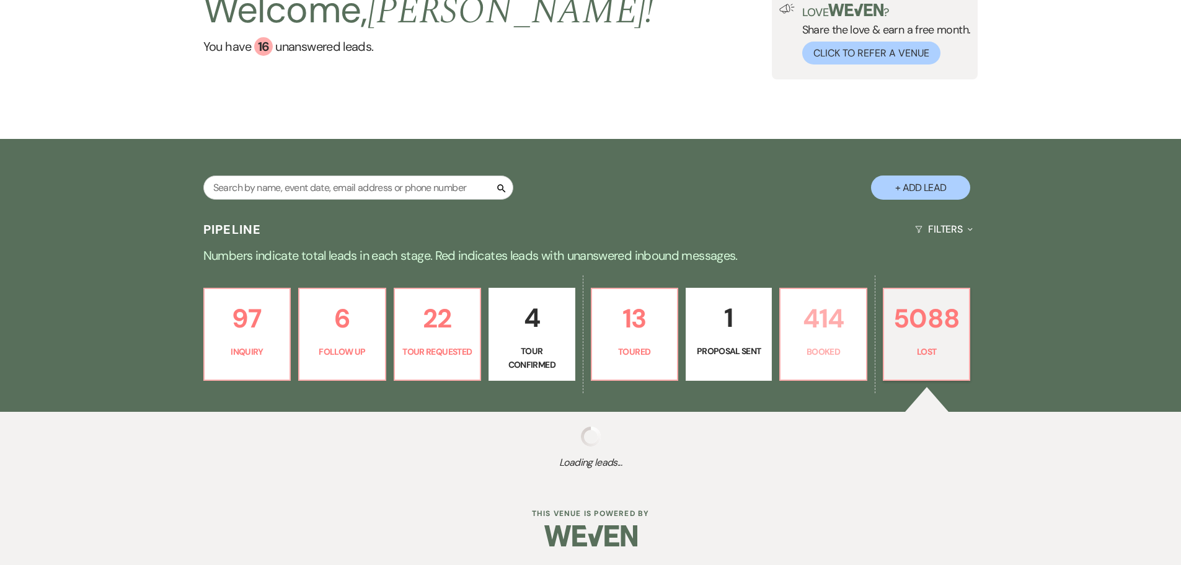
select select "8"
select select "10"
select select "8"
select select "1"
select select "8"
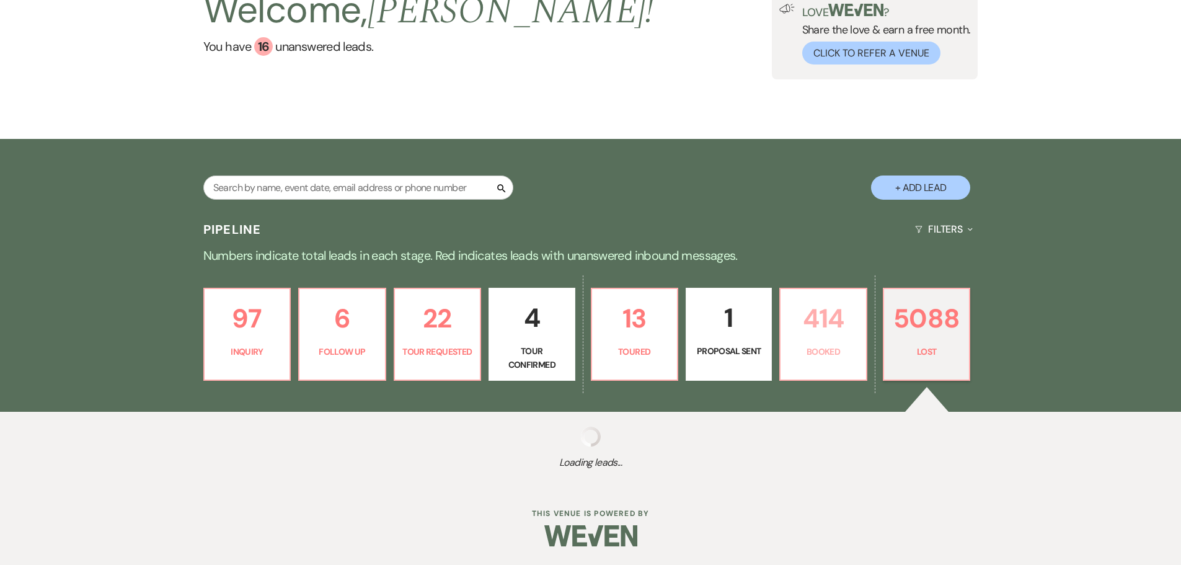
select select "8"
select select "10"
select select "8"
select select "6"
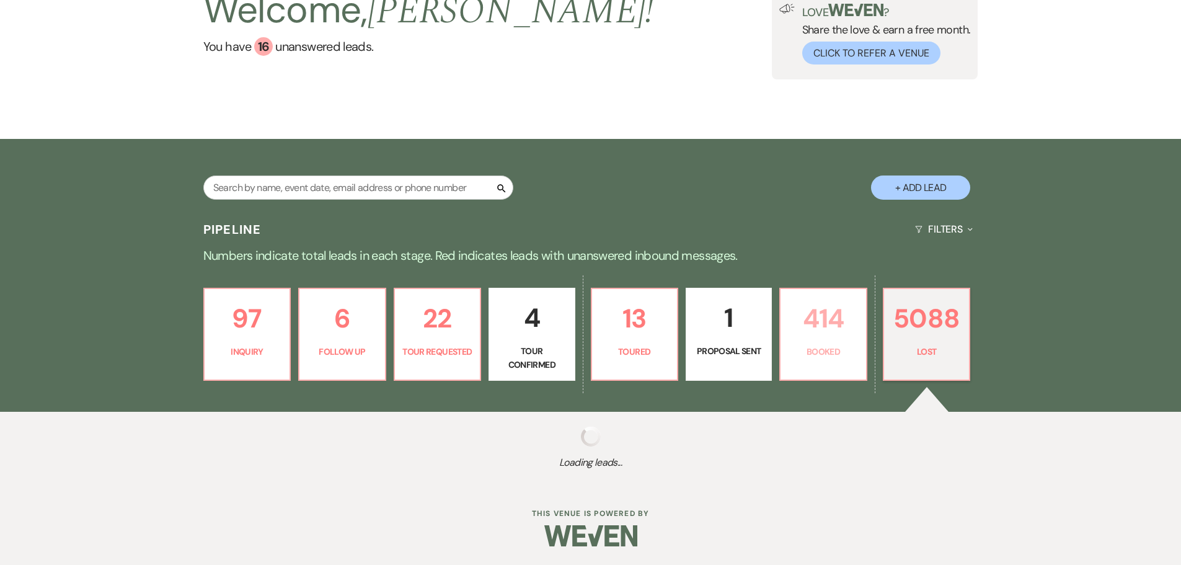
select select "8"
select select "5"
select select "8"
select select "1"
select select "8"
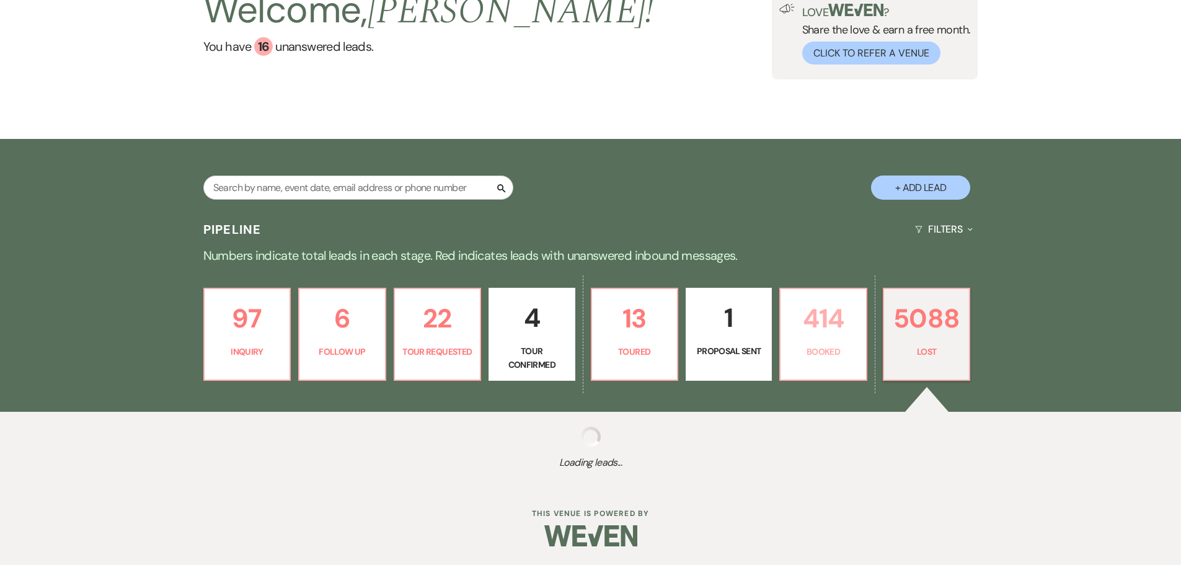
select select "1"
select select "8"
select select "10"
select select "8"
select select "5"
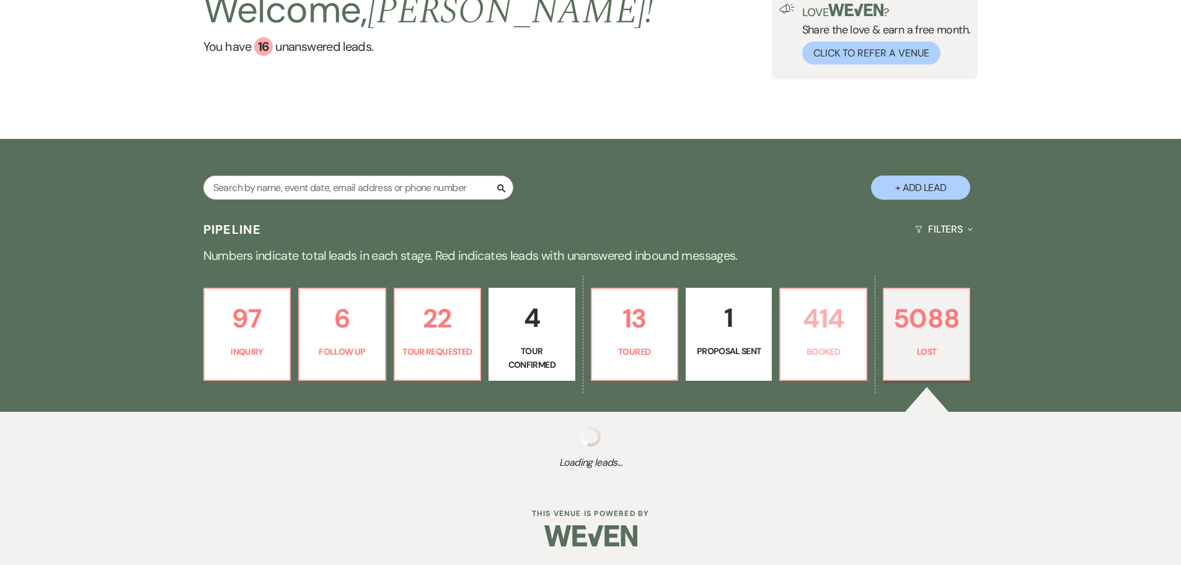
select select "8"
select select "5"
select select "8"
select select "1"
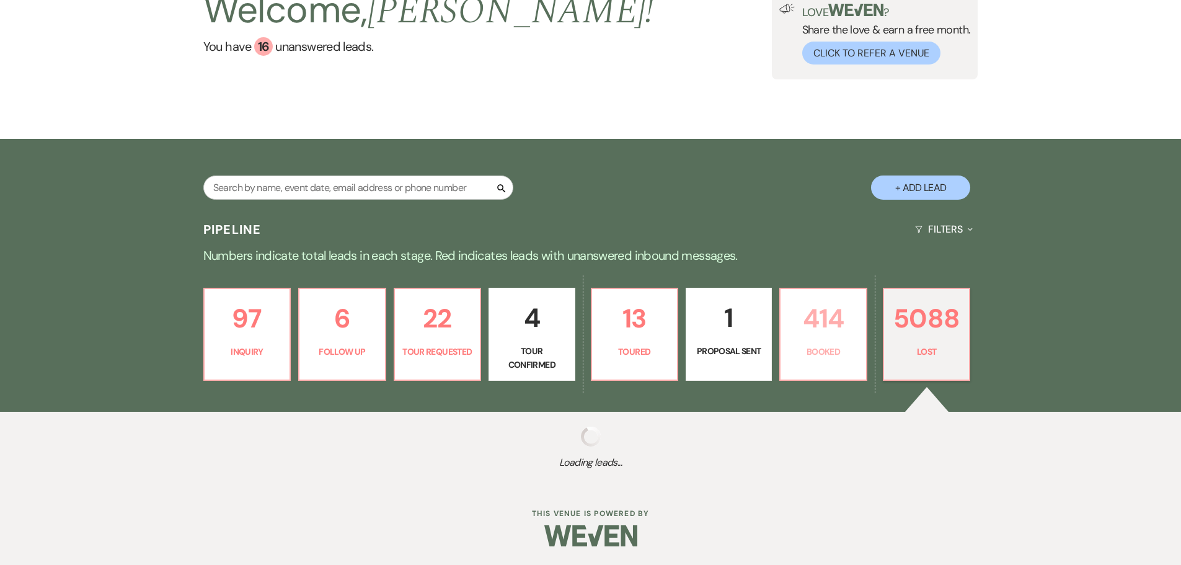
select select "8"
select select "1"
select select "8"
select select "5"
select select "8"
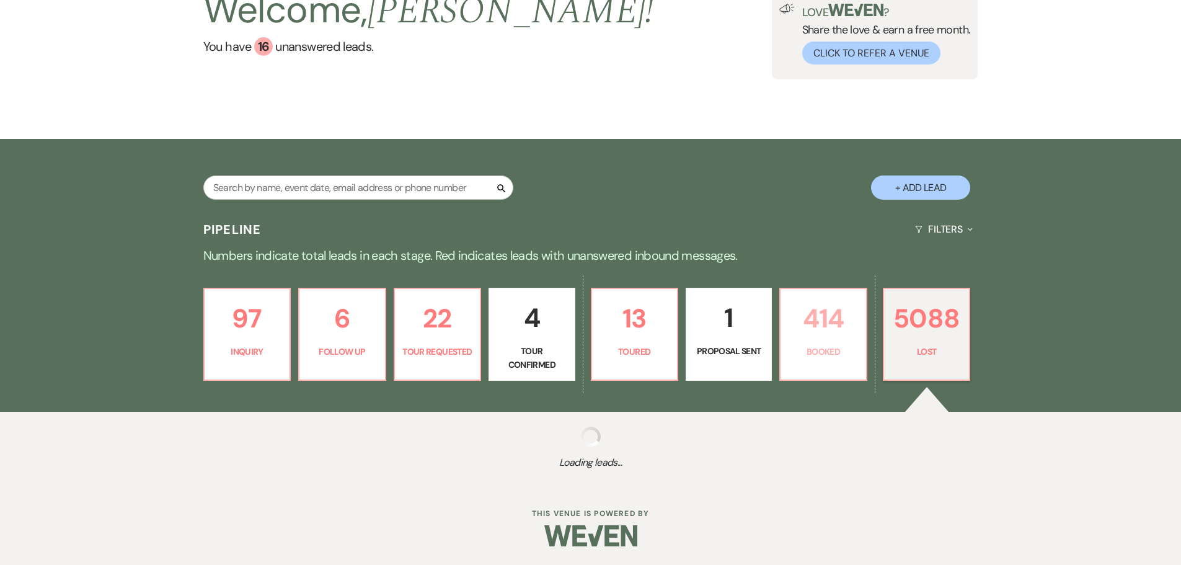
select select "10"
select select "8"
select select "1"
select select "8"
select select "10"
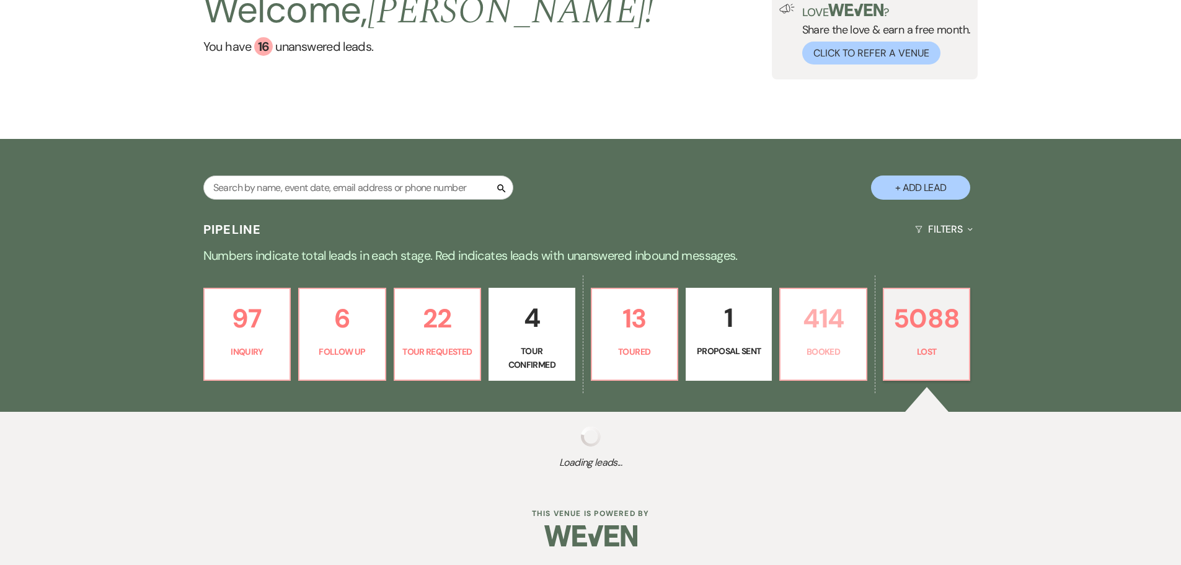
select select "8"
select select "1"
select select "8"
select select "5"
select select "8"
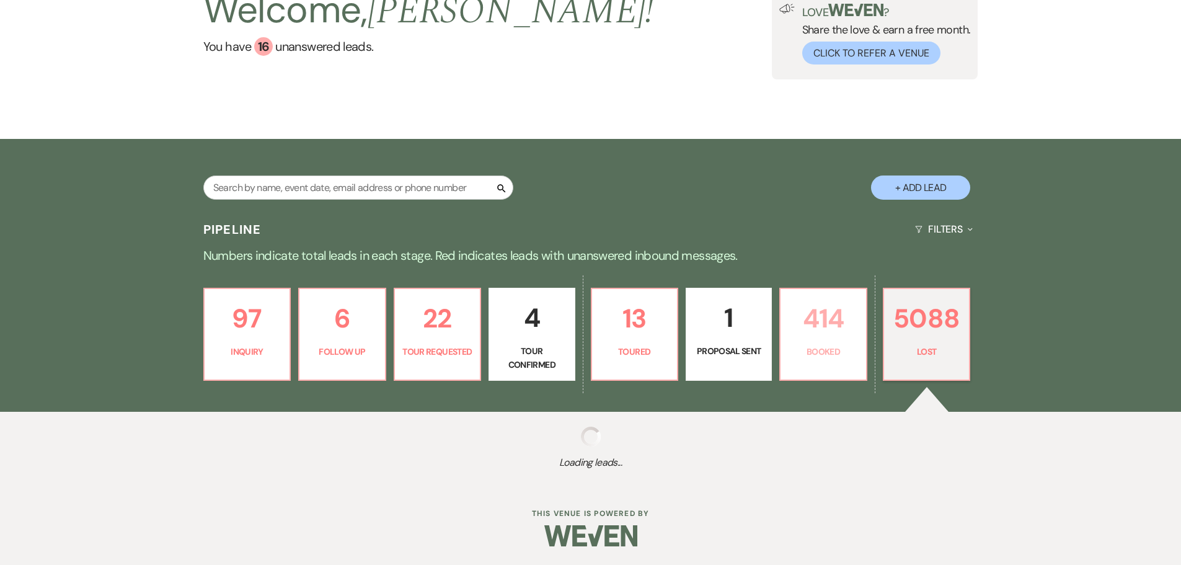
select select "10"
select select "8"
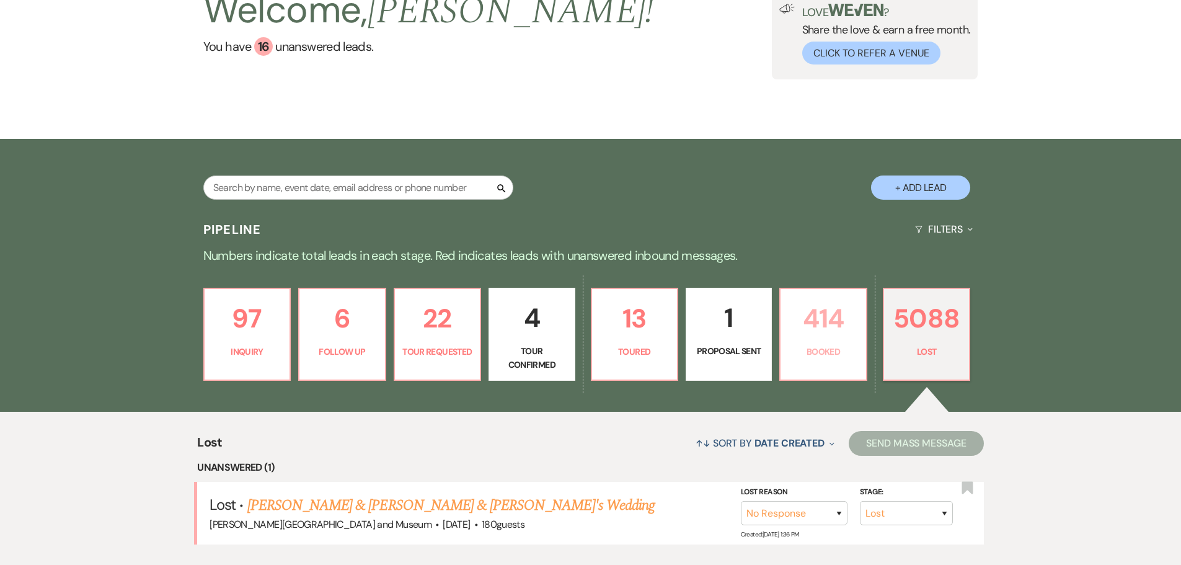
scroll to position [186, 0]
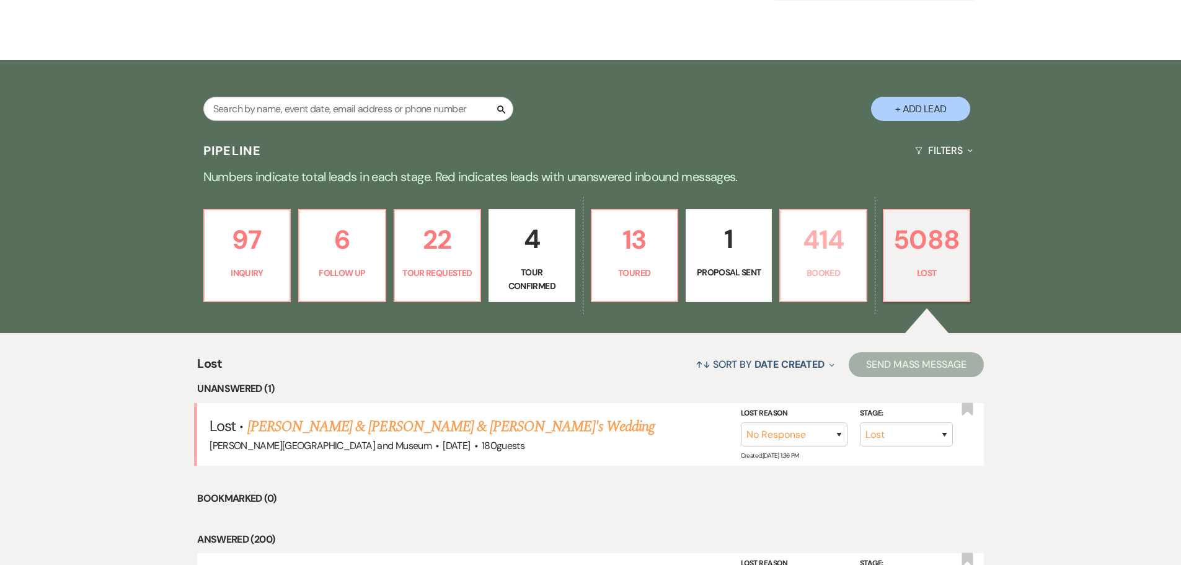
click at [800, 255] on p "414" at bounding box center [823, 240] width 70 height 42
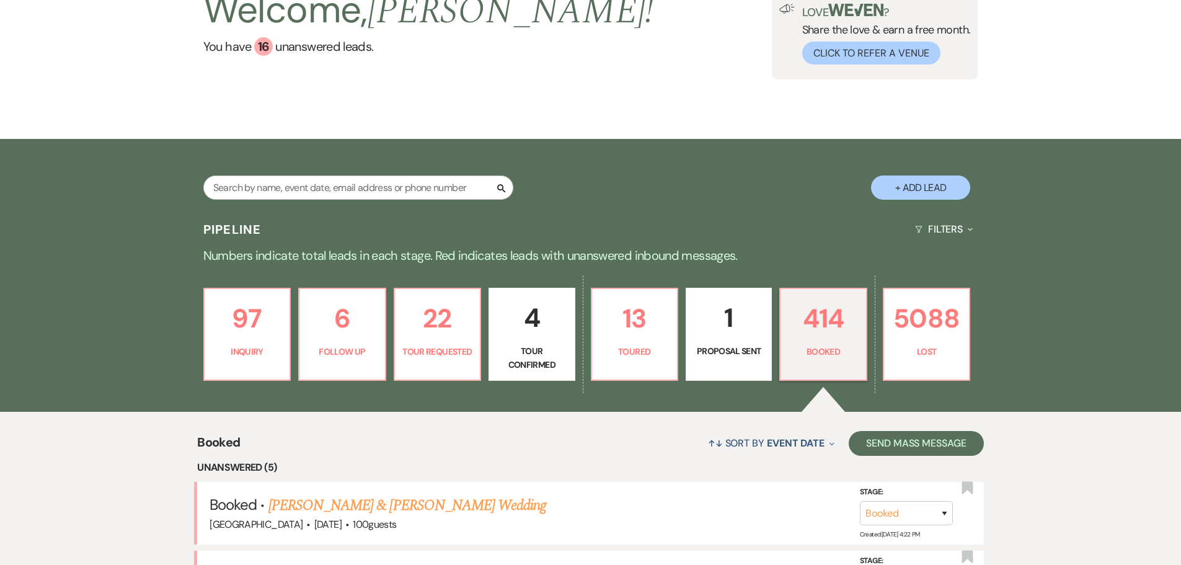
scroll to position [186, 0]
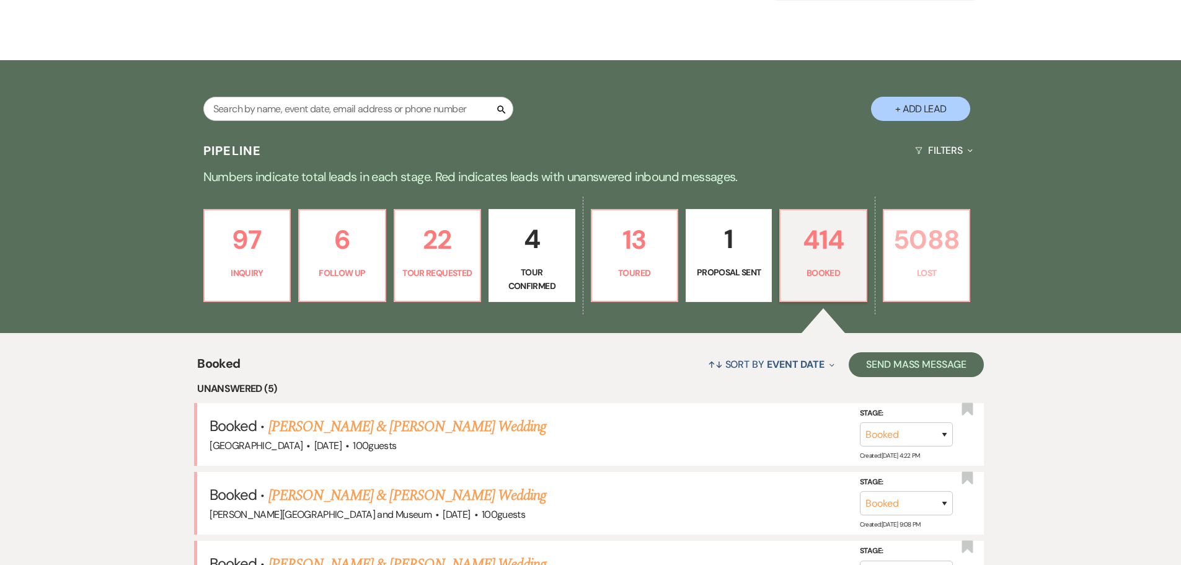
click at [924, 278] on p "Lost" at bounding box center [927, 273] width 70 height 14
